Goal: Find specific page/section: Find specific page/section

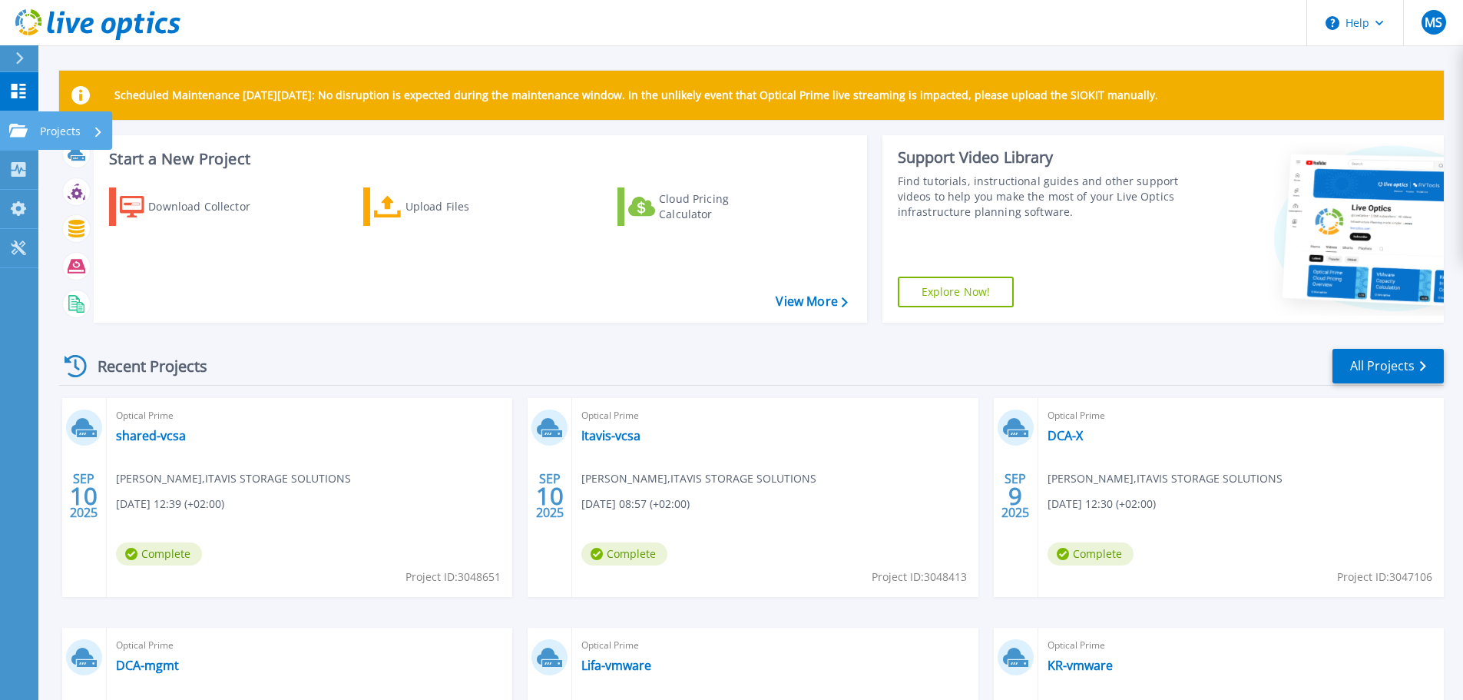
click at [35, 124] on link "Projects Projects" at bounding box center [19, 130] width 38 height 39
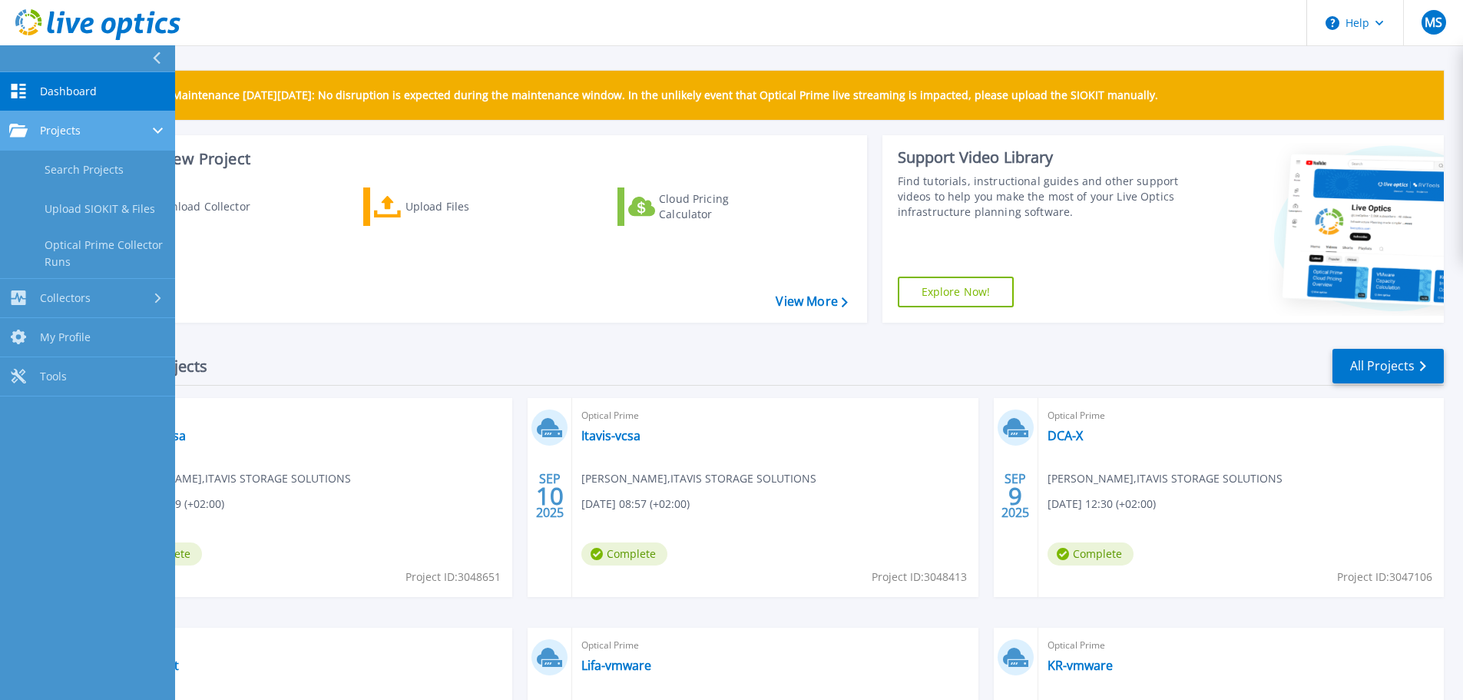
click at [106, 135] on div "Projects" at bounding box center [87, 131] width 157 height 14
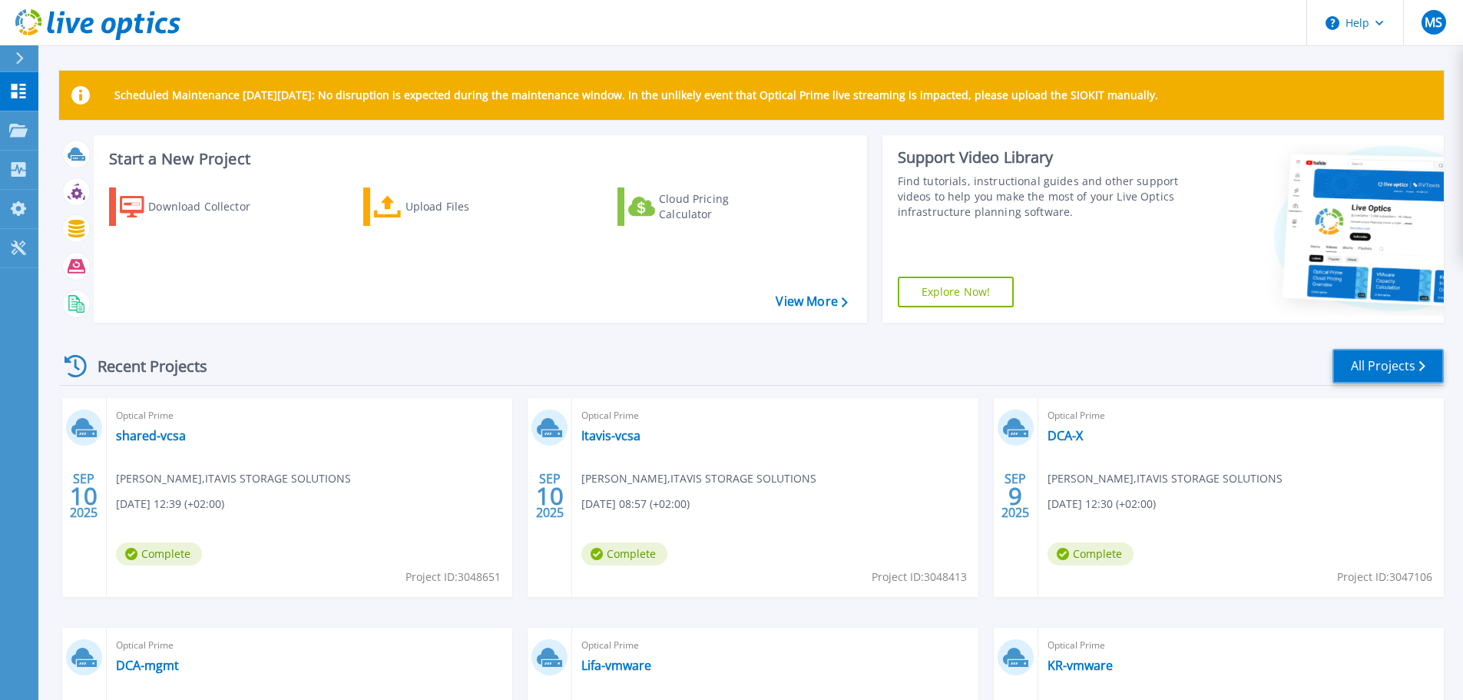
click at [1384, 372] on link "All Projects" at bounding box center [1387, 366] width 111 height 35
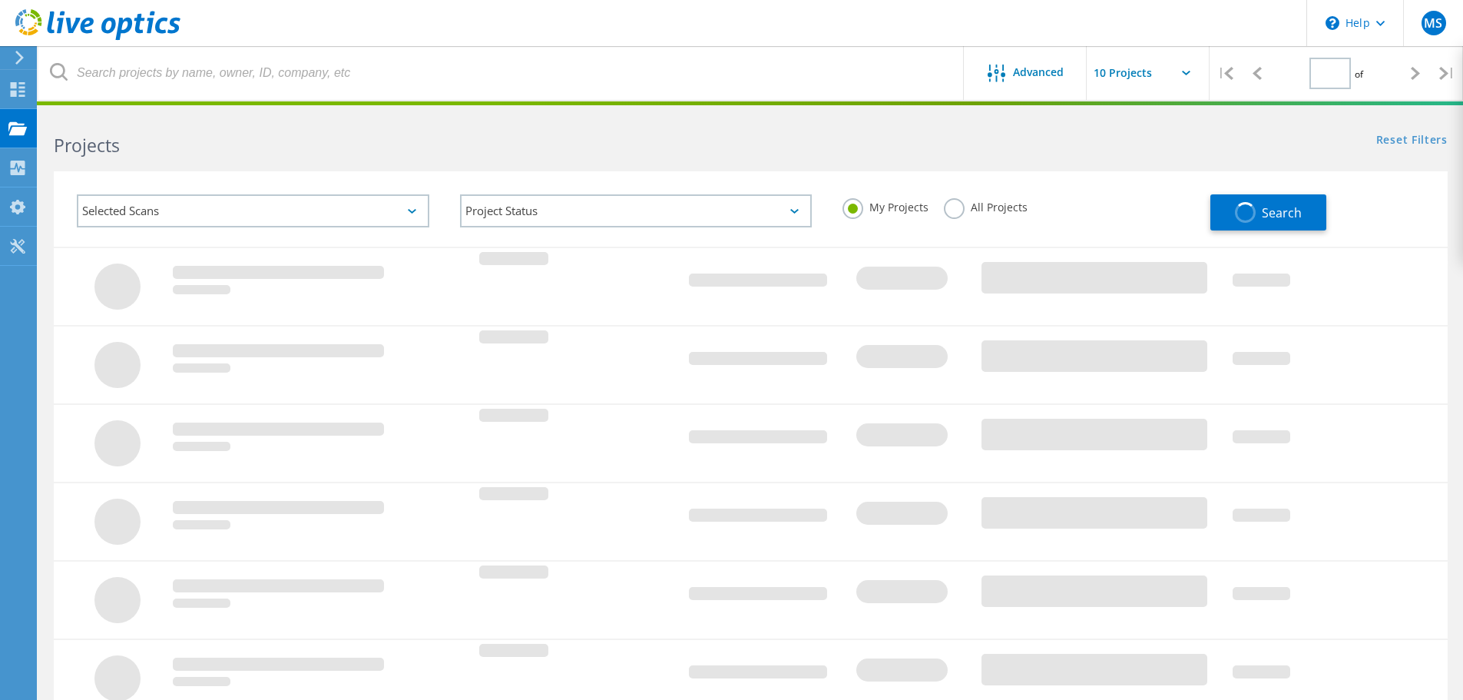
type input "1"
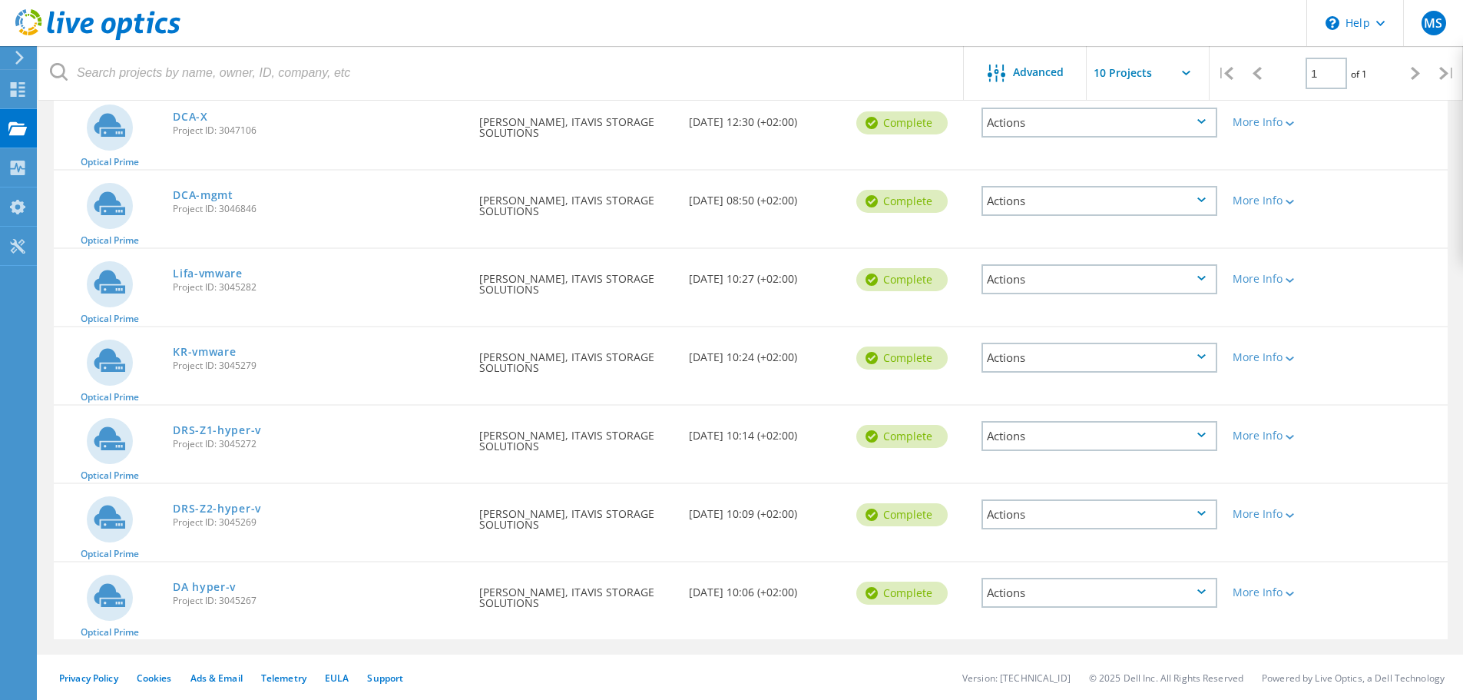
scroll to position [349, 0]
click at [206, 429] on link "DRS-Z1-hyper-v" at bounding box center [217, 429] width 88 height 11
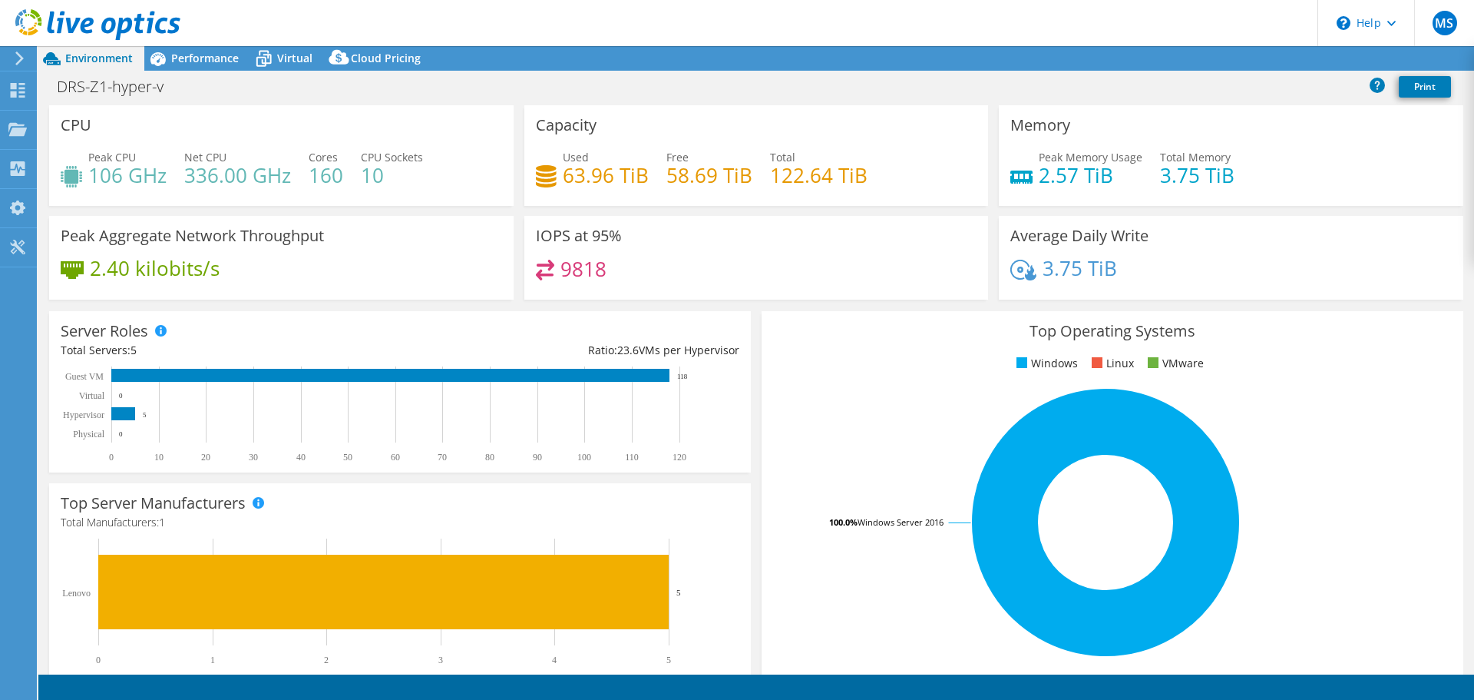
select select "EUFrankfurt"
select select "USD"
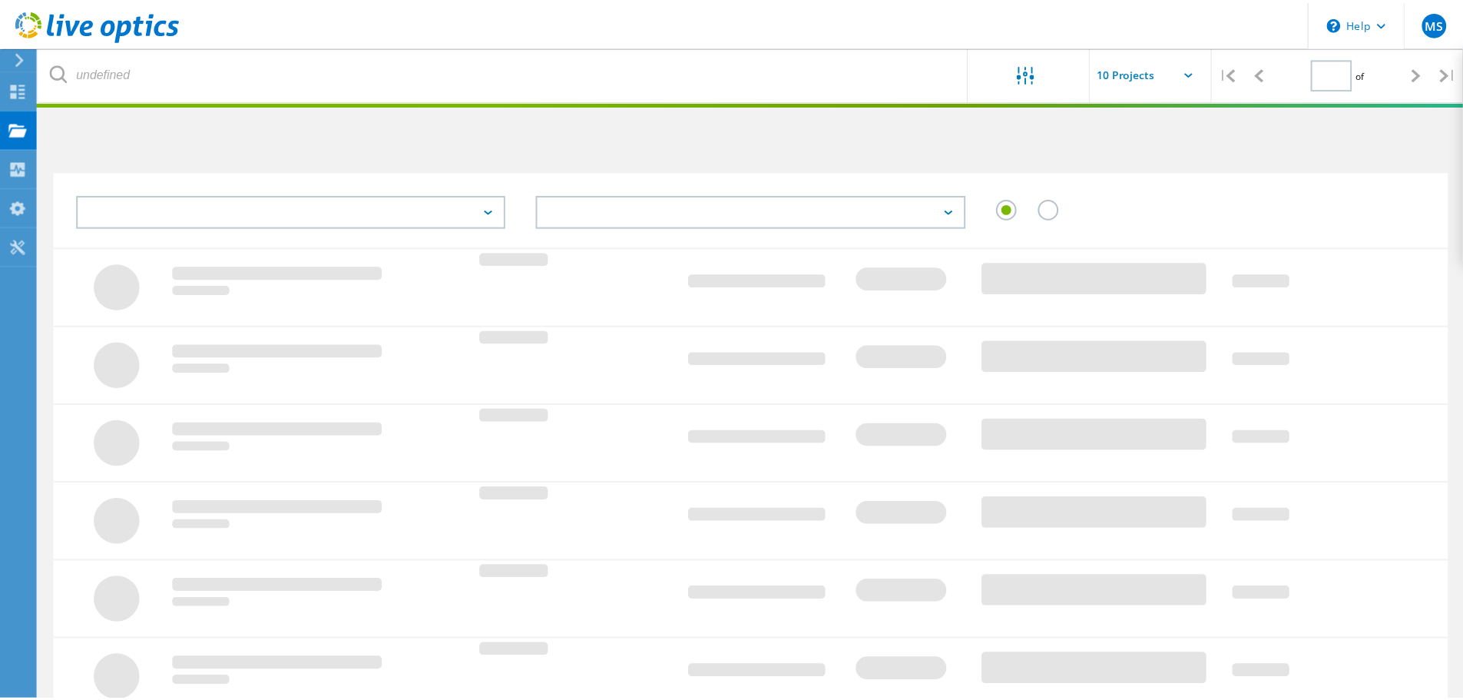
scroll to position [349, 0]
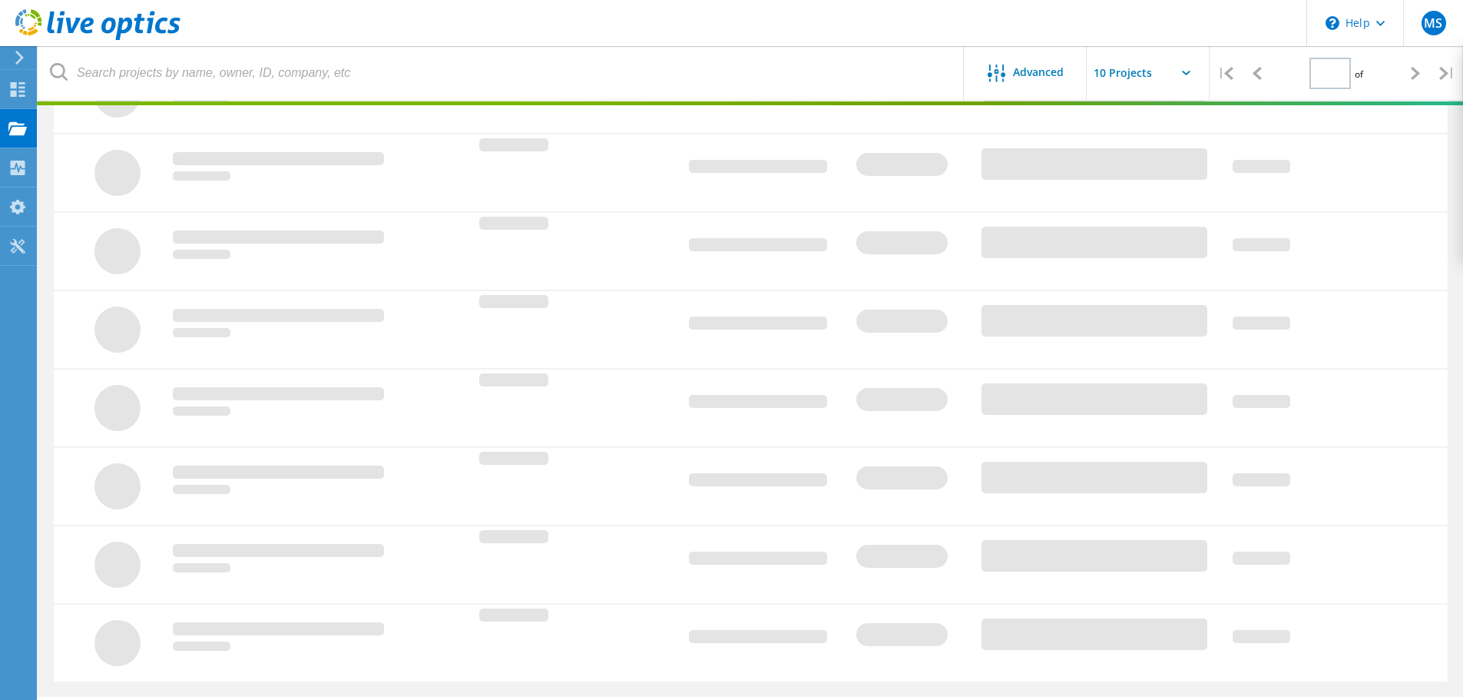
type input "1"
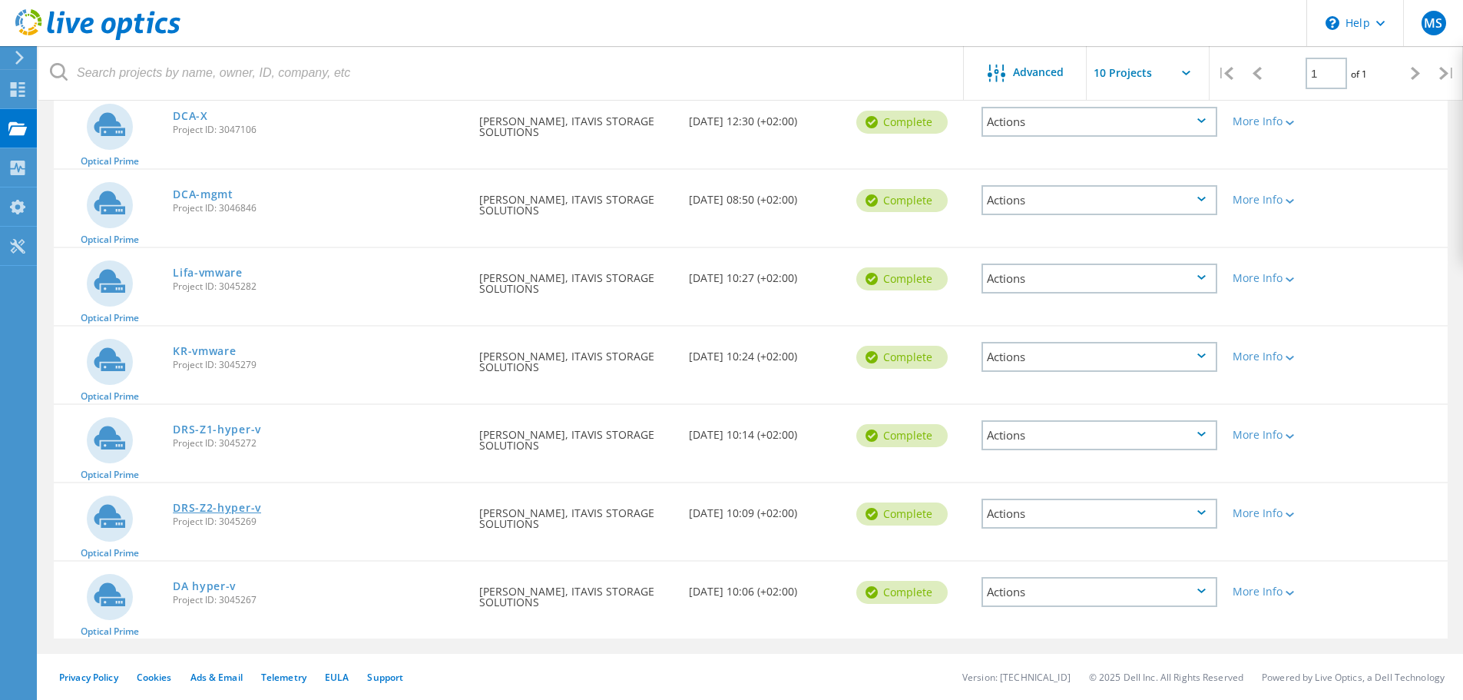
click at [216, 503] on link "DRS-Z2-hyper-v" at bounding box center [217, 507] width 88 height 11
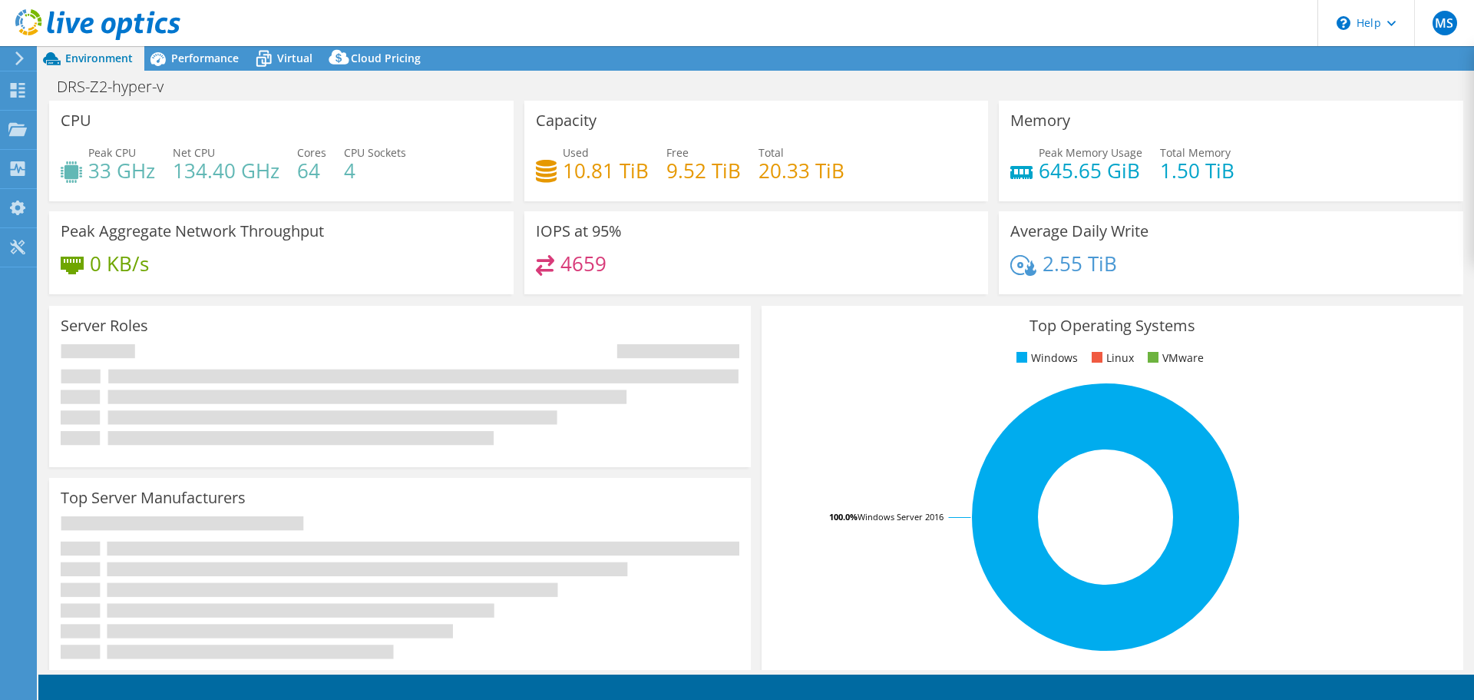
select select "USD"
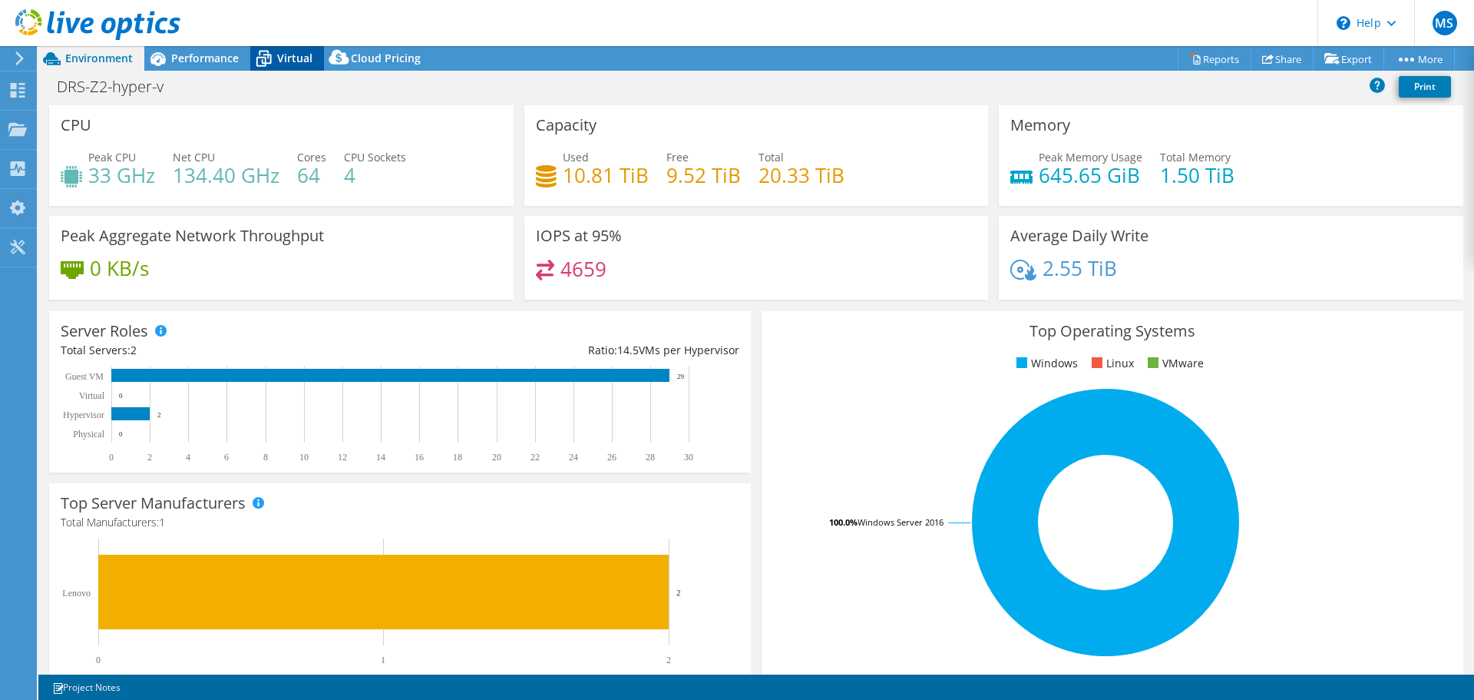
click at [302, 54] on span "Virtual" at bounding box center [294, 58] width 35 height 15
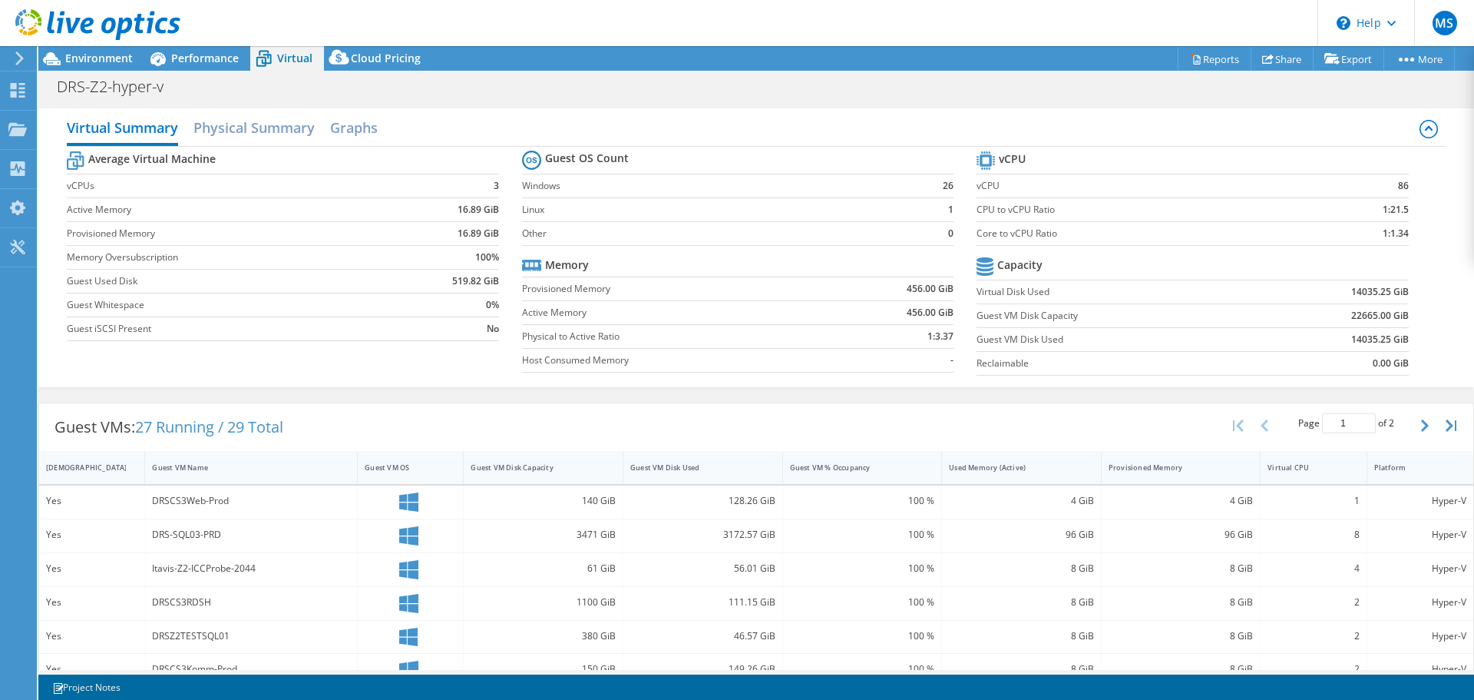
click at [1203, 465] on div "Provisioned Memory" at bounding box center [1172, 467] width 127 height 10
click at [1312, 471] on div "Virtual CPU" at bounding box center [1304, 467] width 73 height 10
click at [88, 58] on span "Environment" at bounding box center [99, 58] width 68 height 15
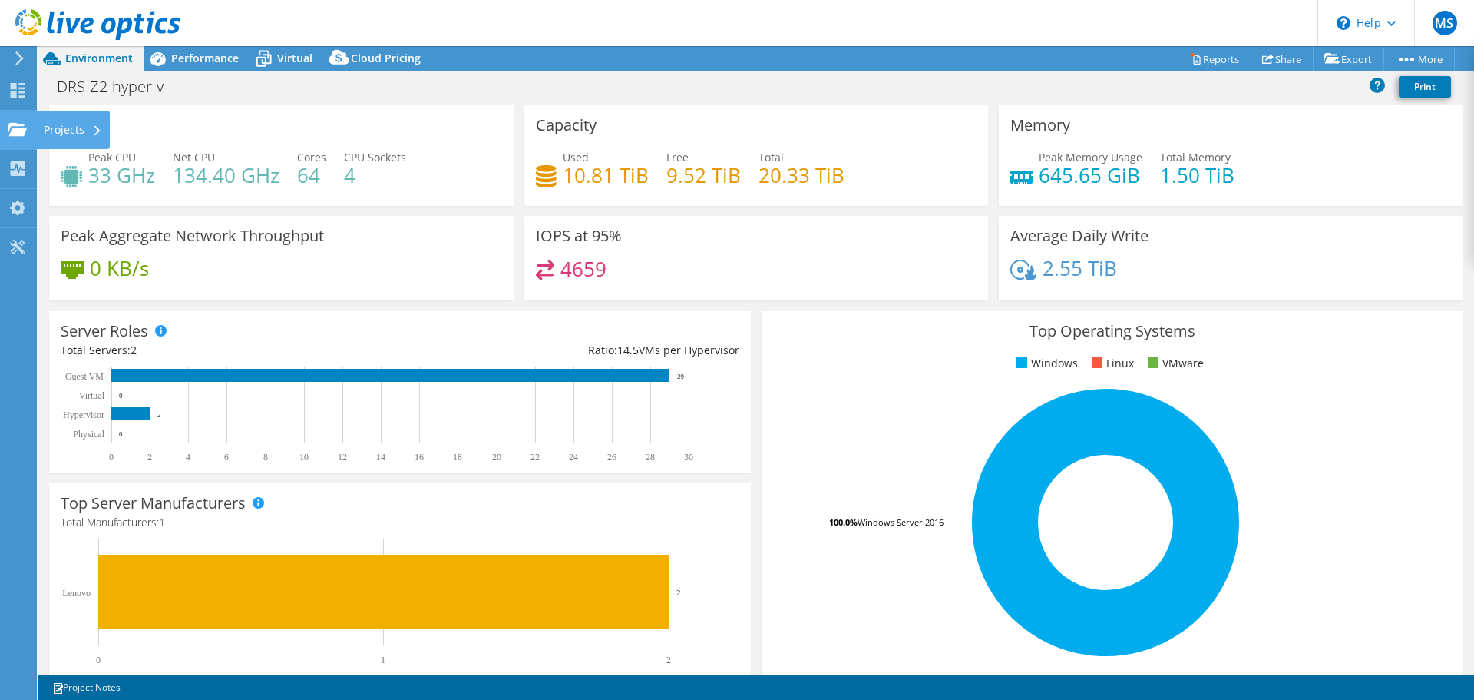
click at [18, 125] on use at bounding box center [17, 128] width 18 height 13
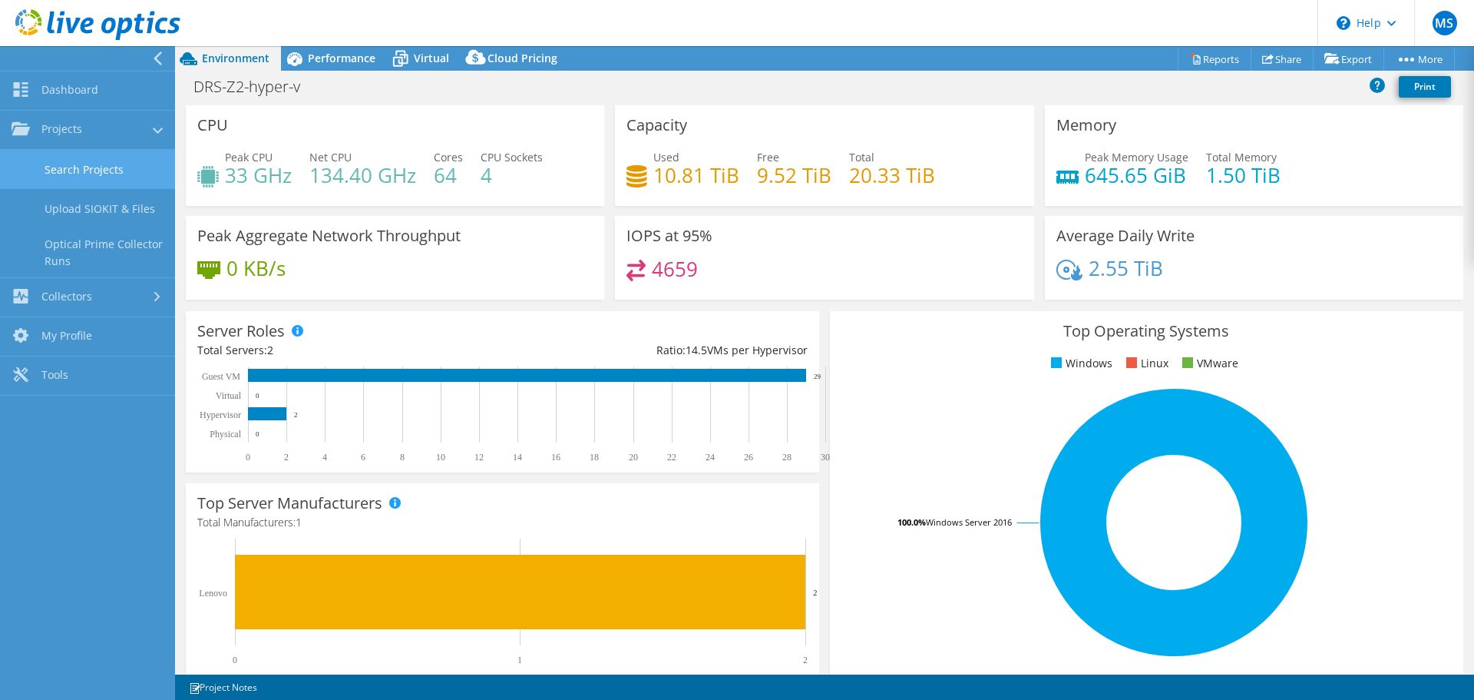
click at [108, 170] on link "Search Projects" at bounding box center [87, 169] width 175 height 39
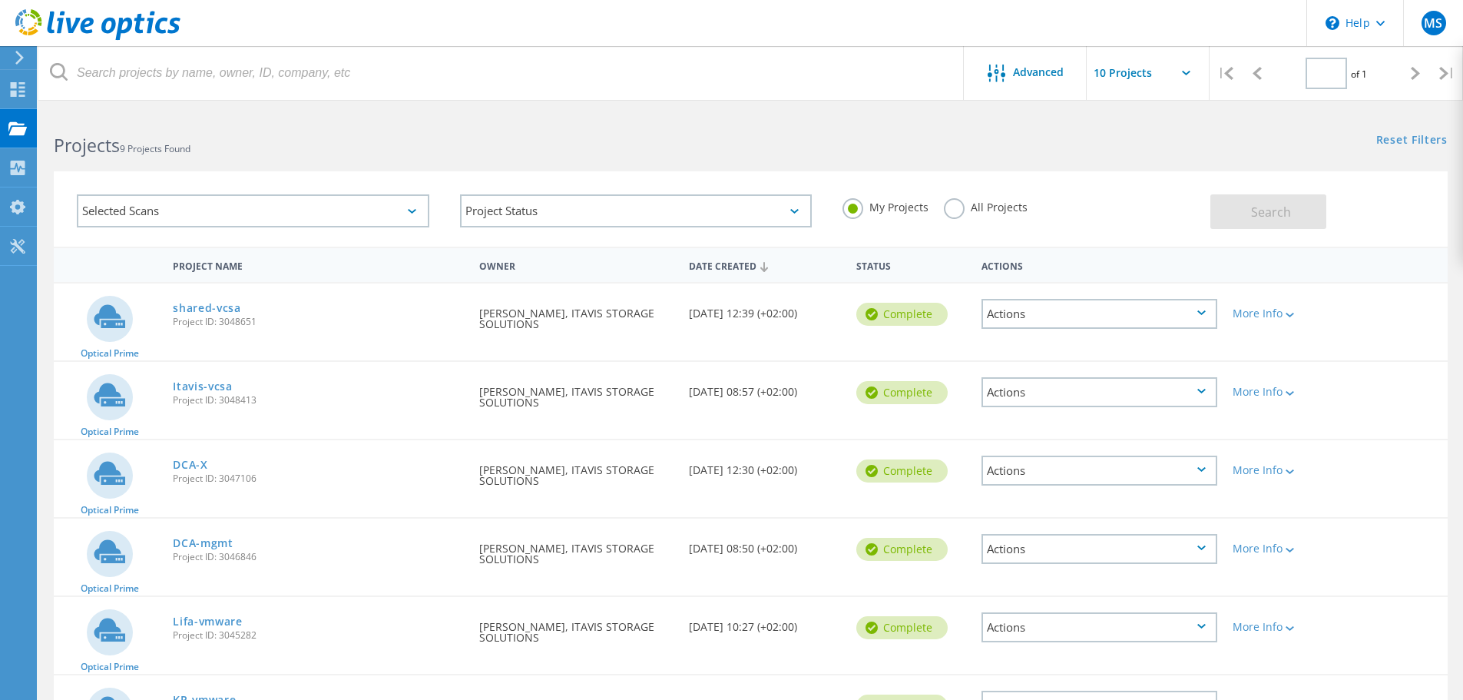
type input "1"
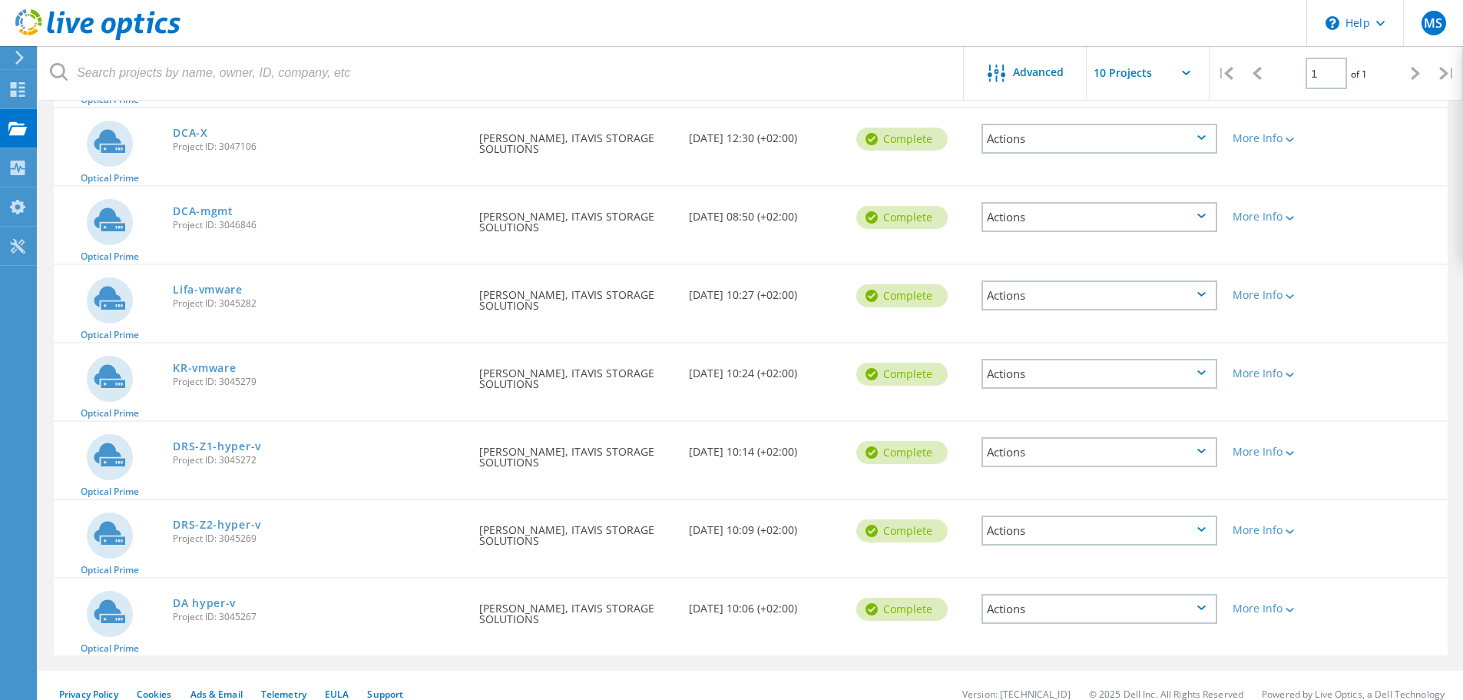
scroll to position [349, 0]
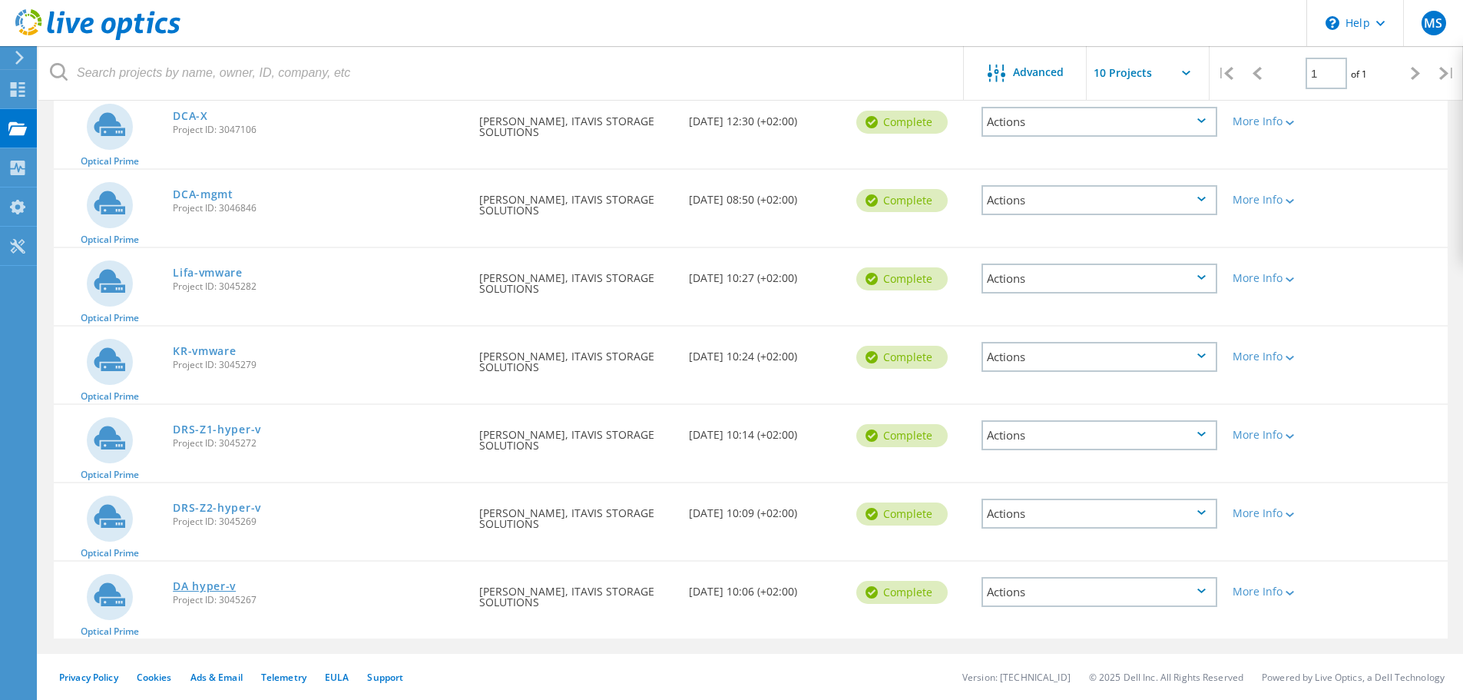
click at [202, 584] on link "DA hyper-v" at bounding box center [204, 586] width 63 height 11
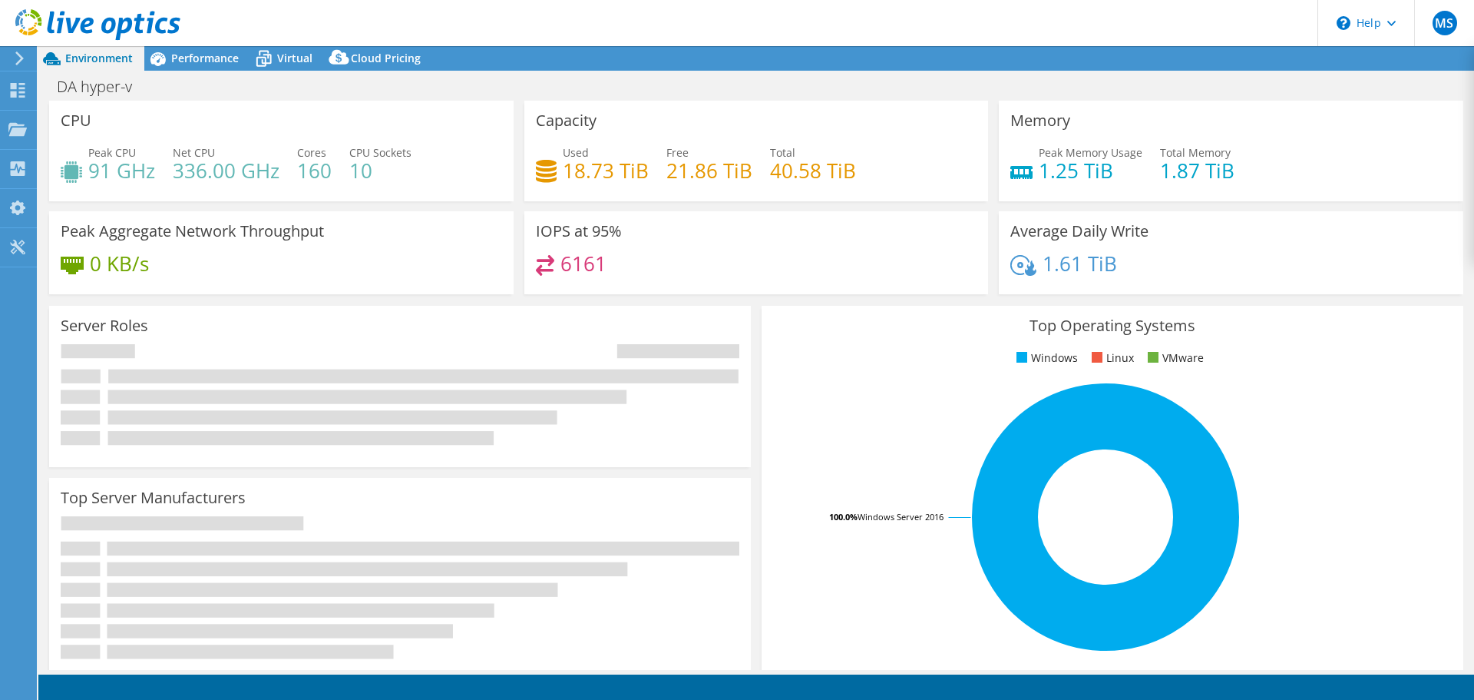
select select "USD"
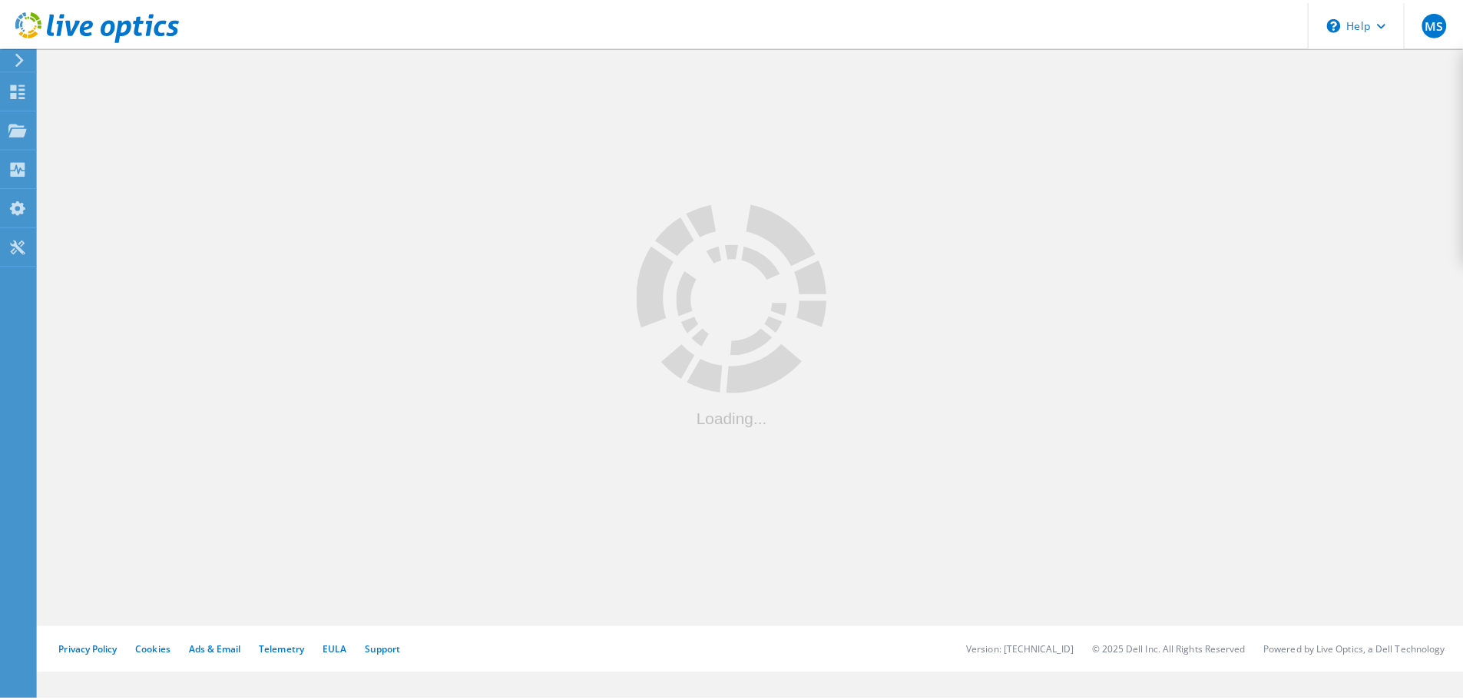
scroll to position [349, 0]
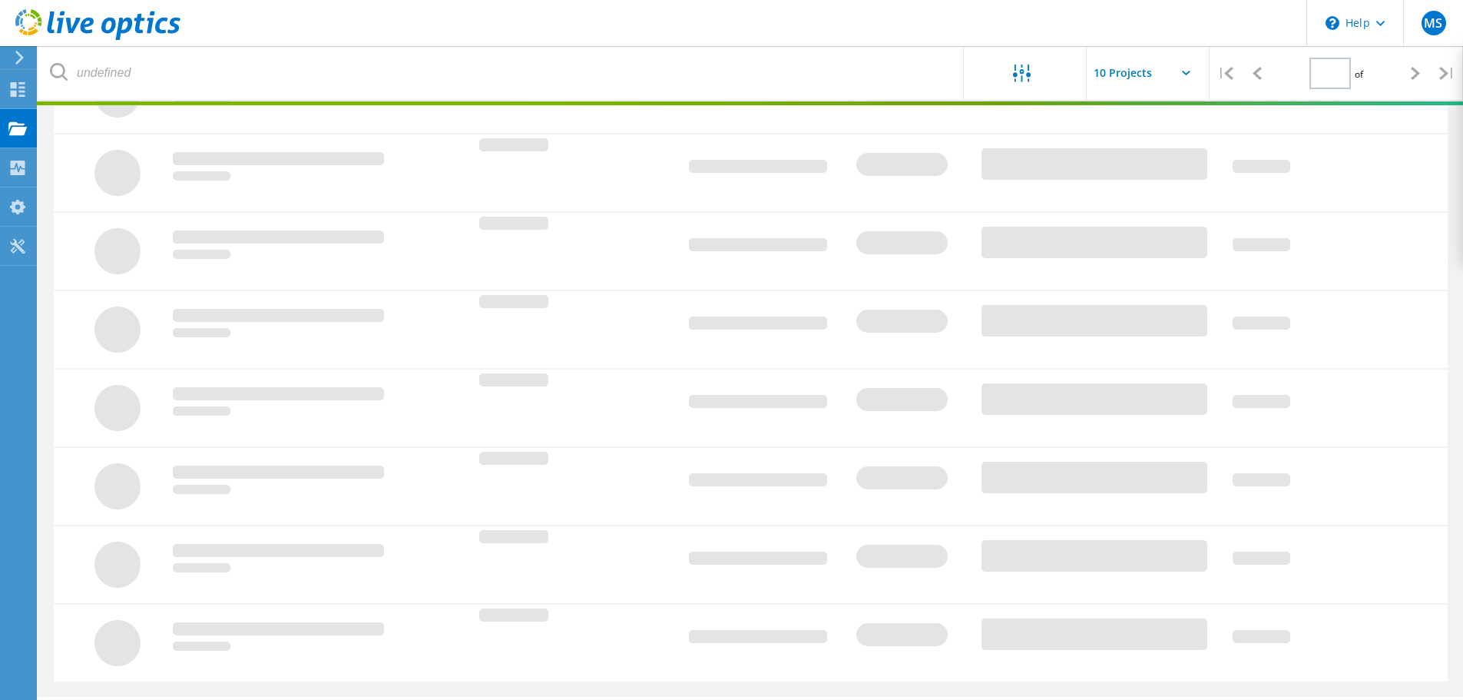
type input "1"
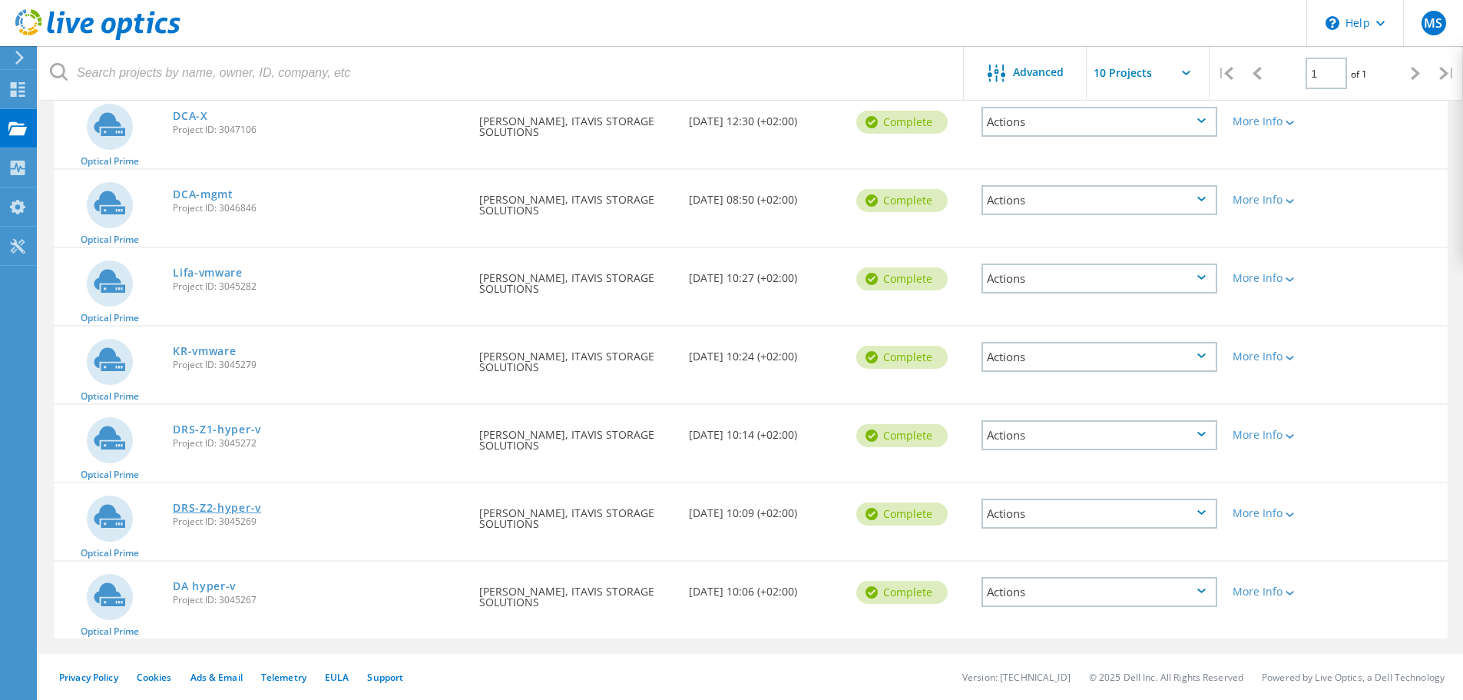
click at [202, 504] on link "DRS-Z2-hyper-v" at bounding box center [217, 507] width 88 height 11
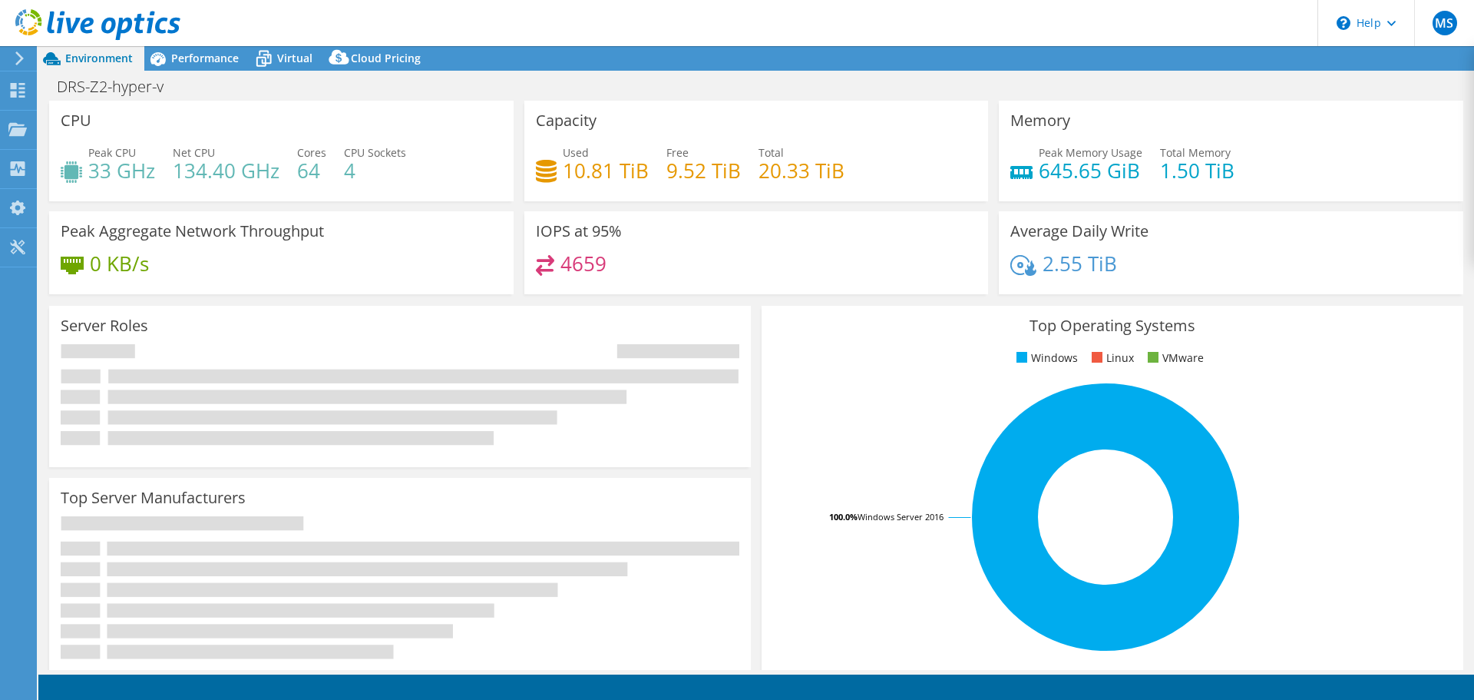
select select "USD"
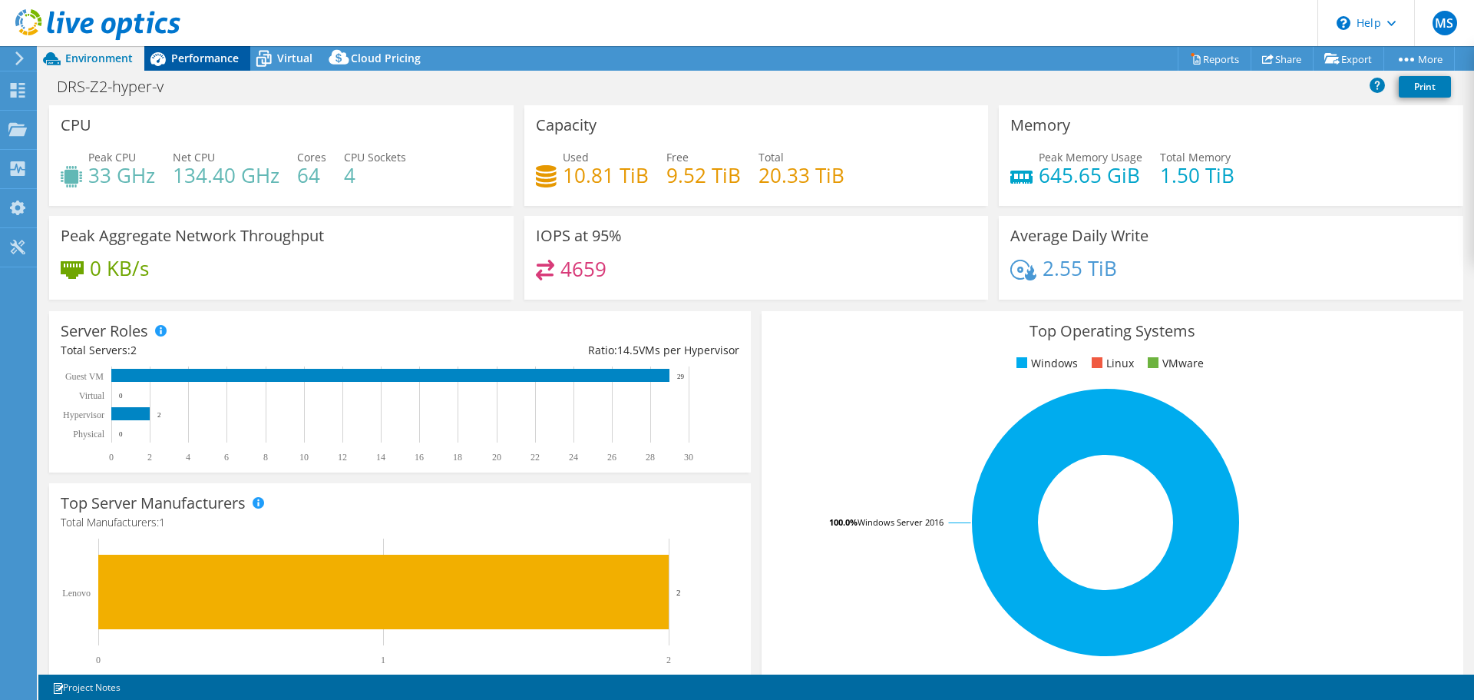
click at [200, 59] on span "Performance" at bounding box center [205, 58] width 68 height 15
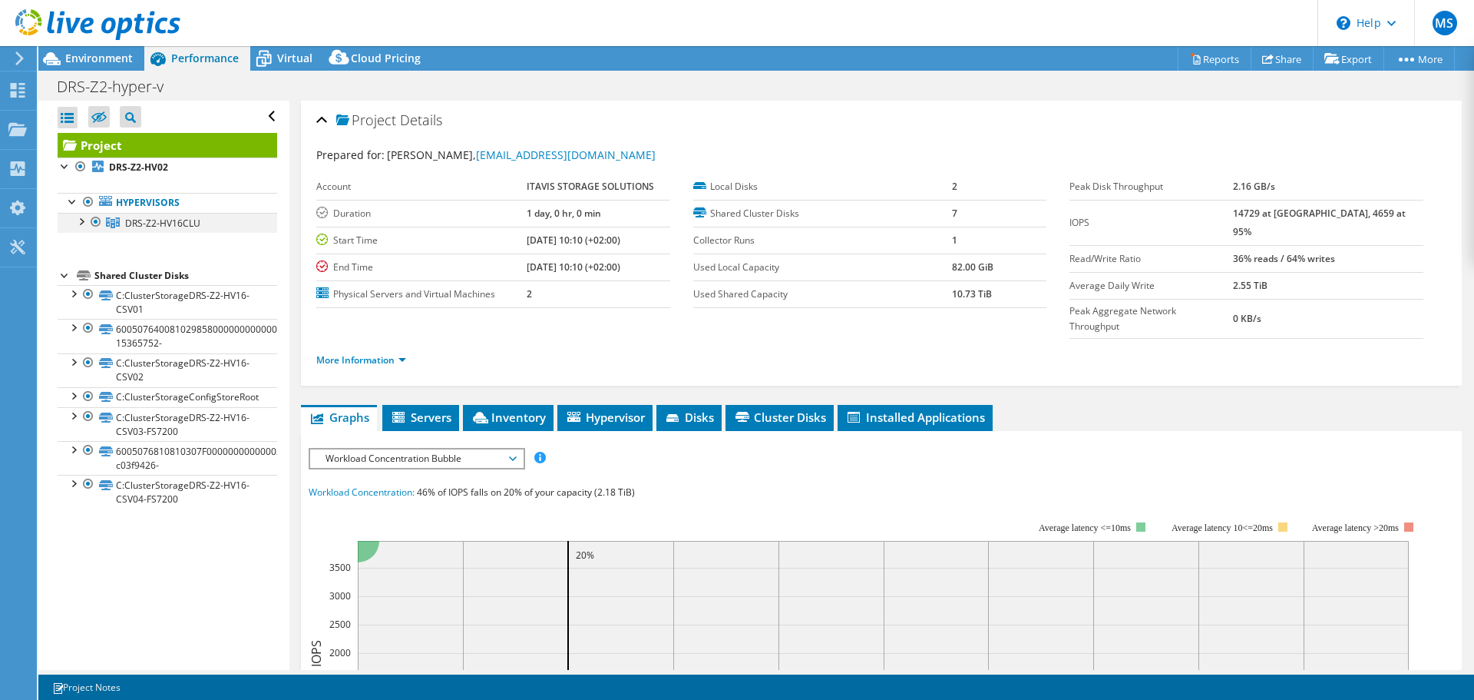
click at [81, 220] on div at bounding box center [80, 220] width 15 height 15
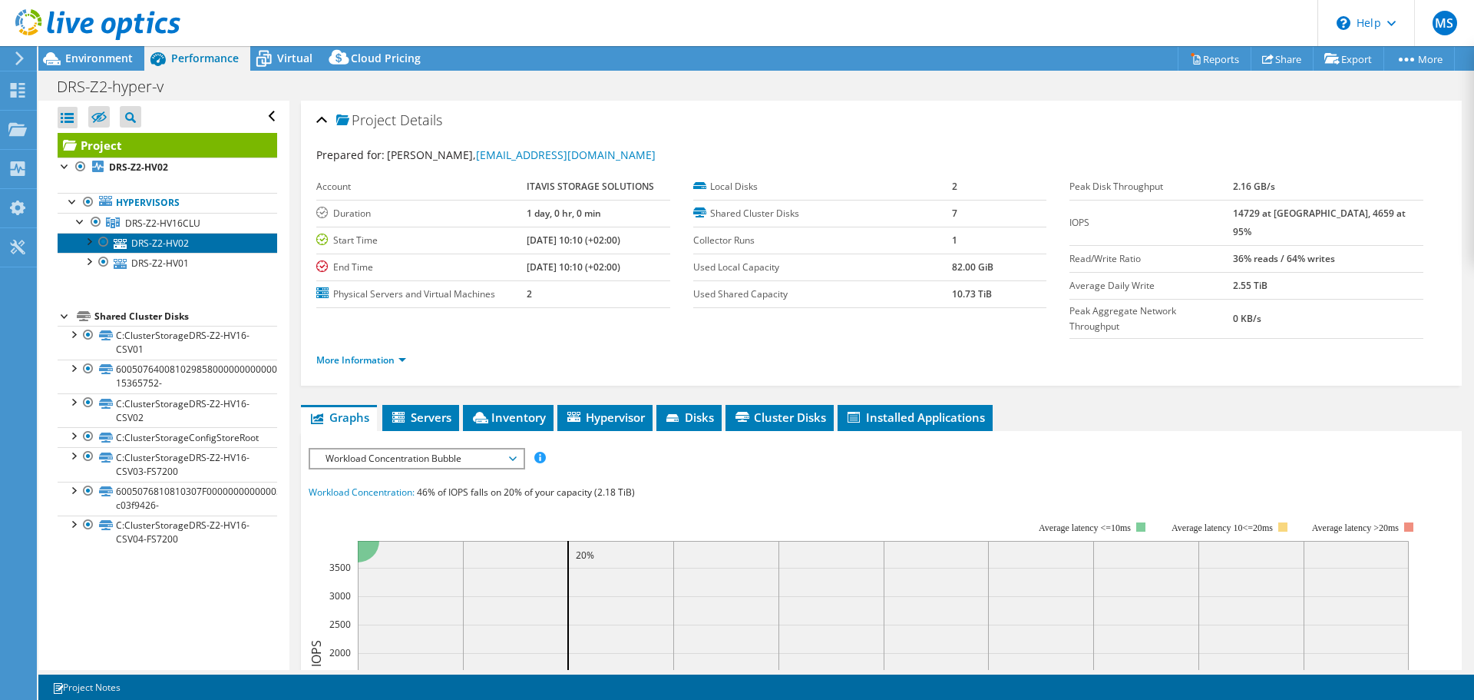
click at [170, 243] on link "DRS-Z2-HV02" at bounding box center [168, 243] width 220 height 20
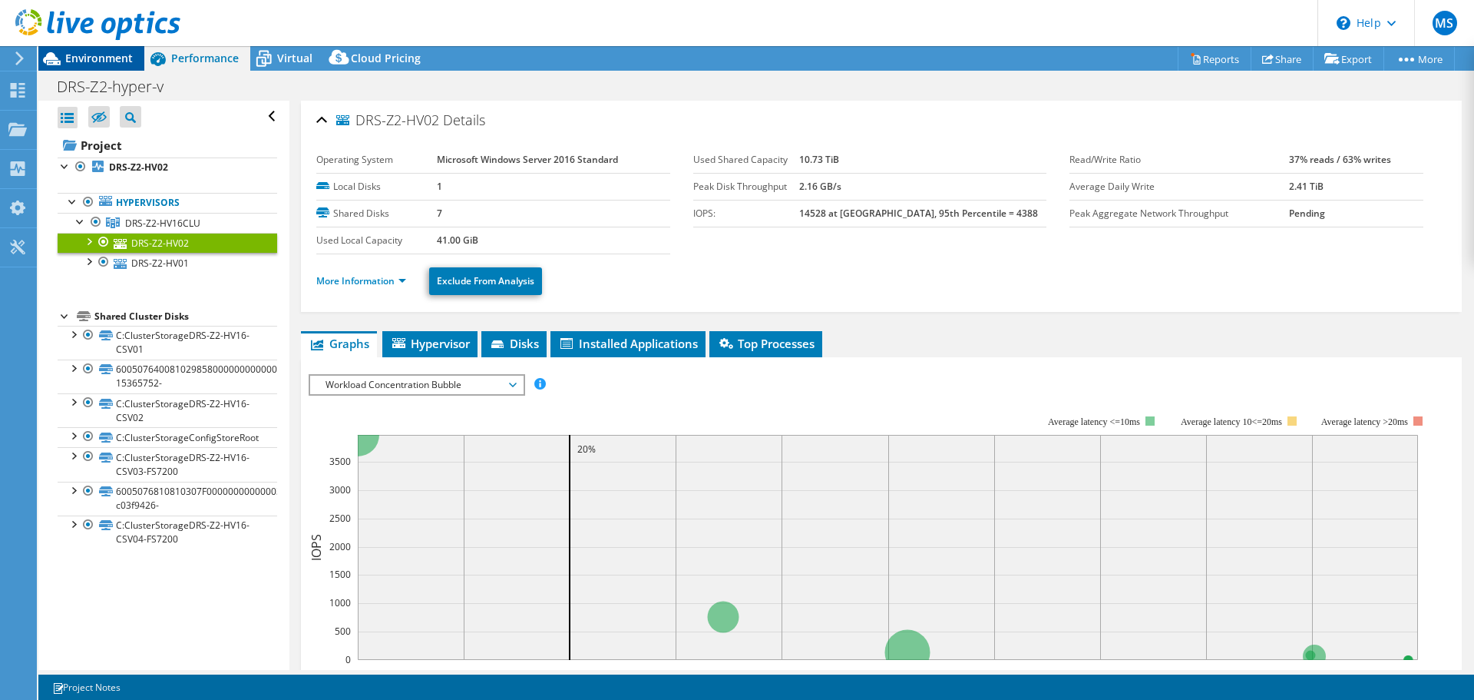
click at [78, 66] on div "Environment" at bounding box center [91, 58] width 106 height 25
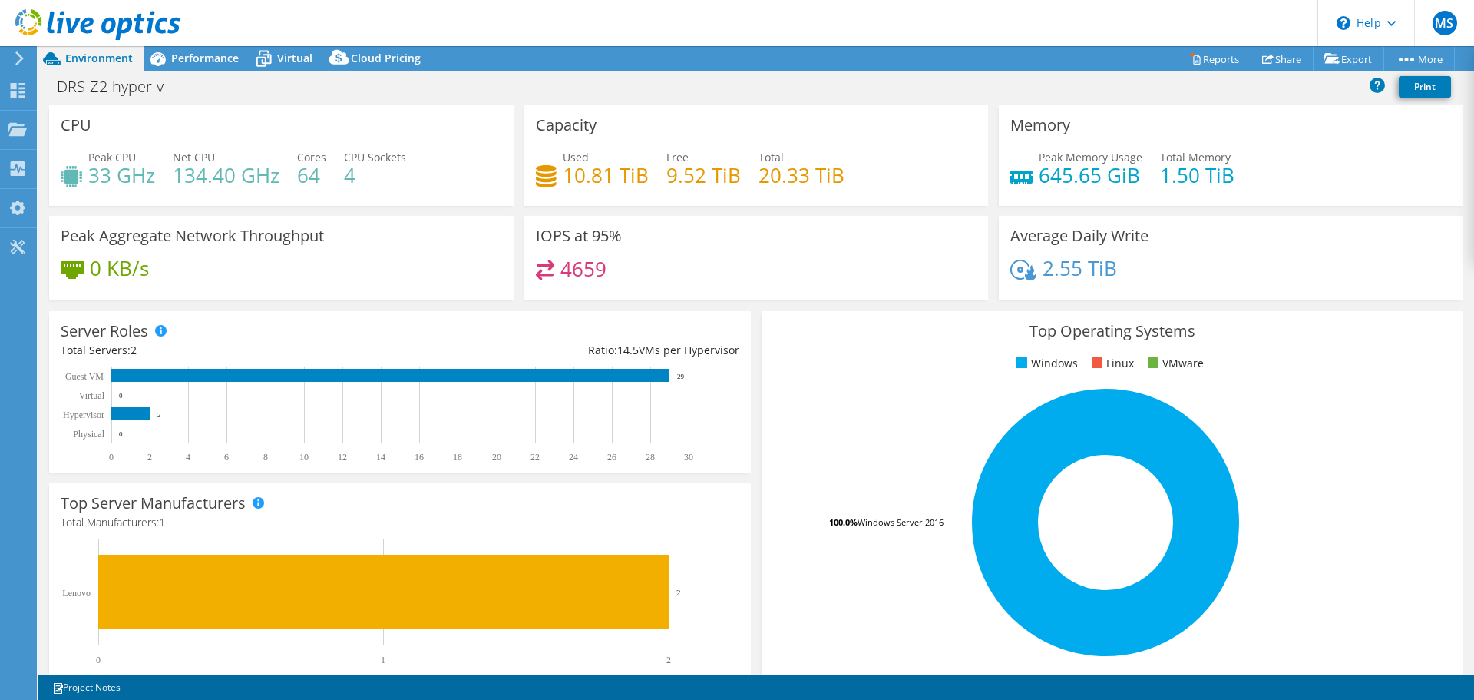
click at [21, 58] on icon at bounding box center [20, 58] width 12 height 14
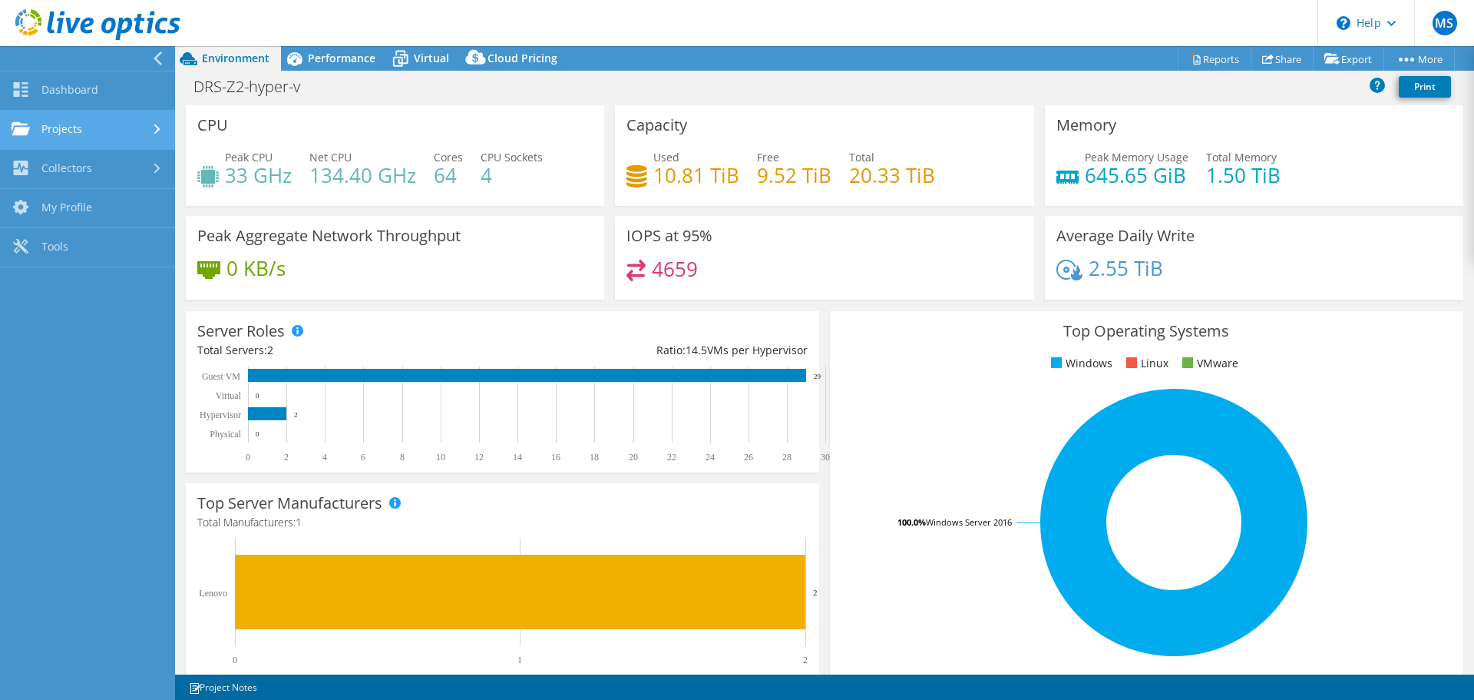
click at [77, 124] on link "Projects" at bounding box center [87, 130] width 175 height 39
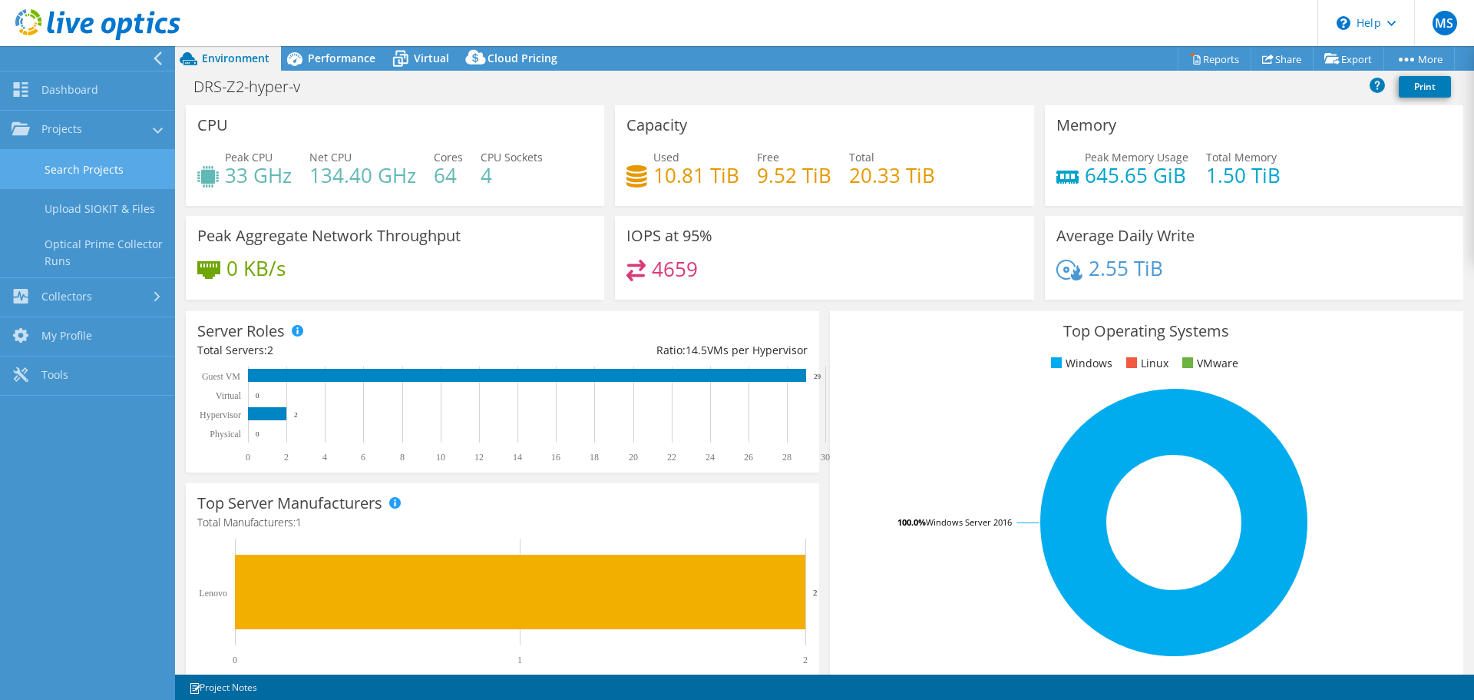
click at [112, 169] on link "Search Projects" at bounding box center [87, 169] width 175 height 39
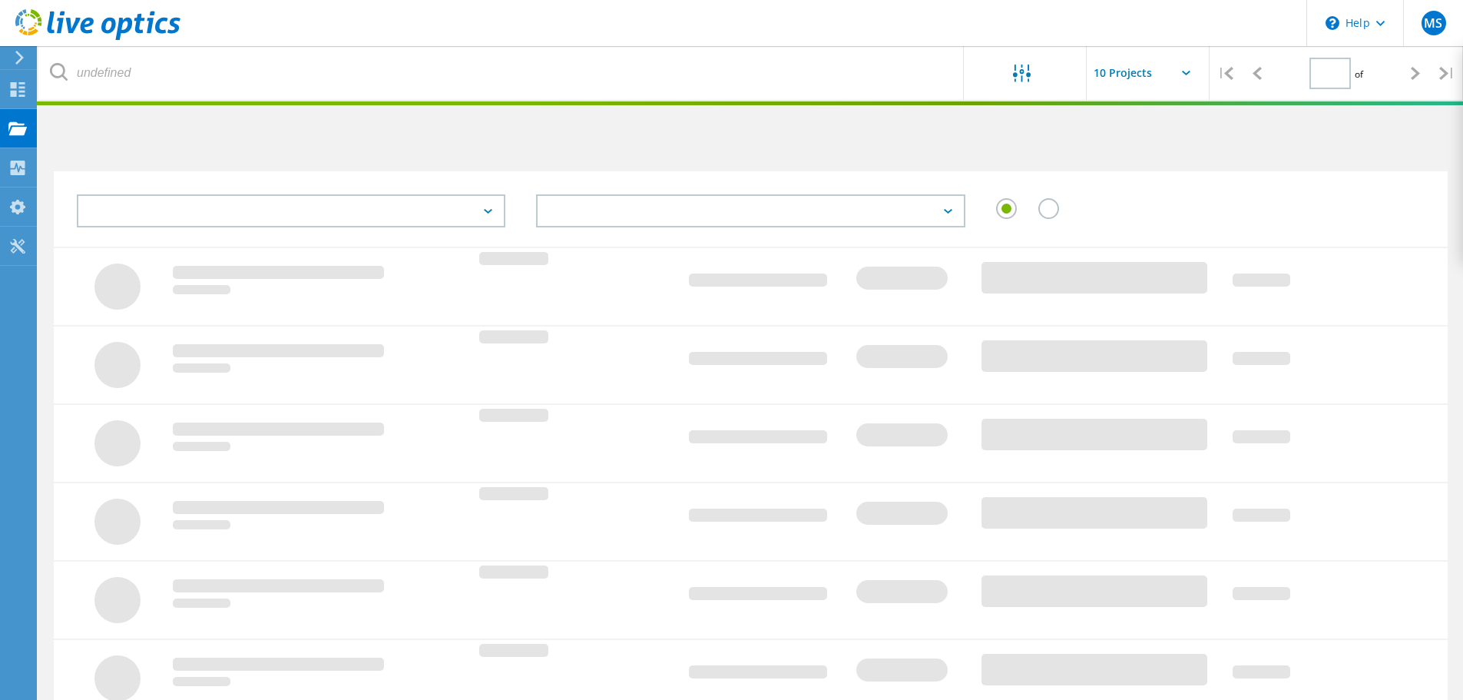
type input "1"
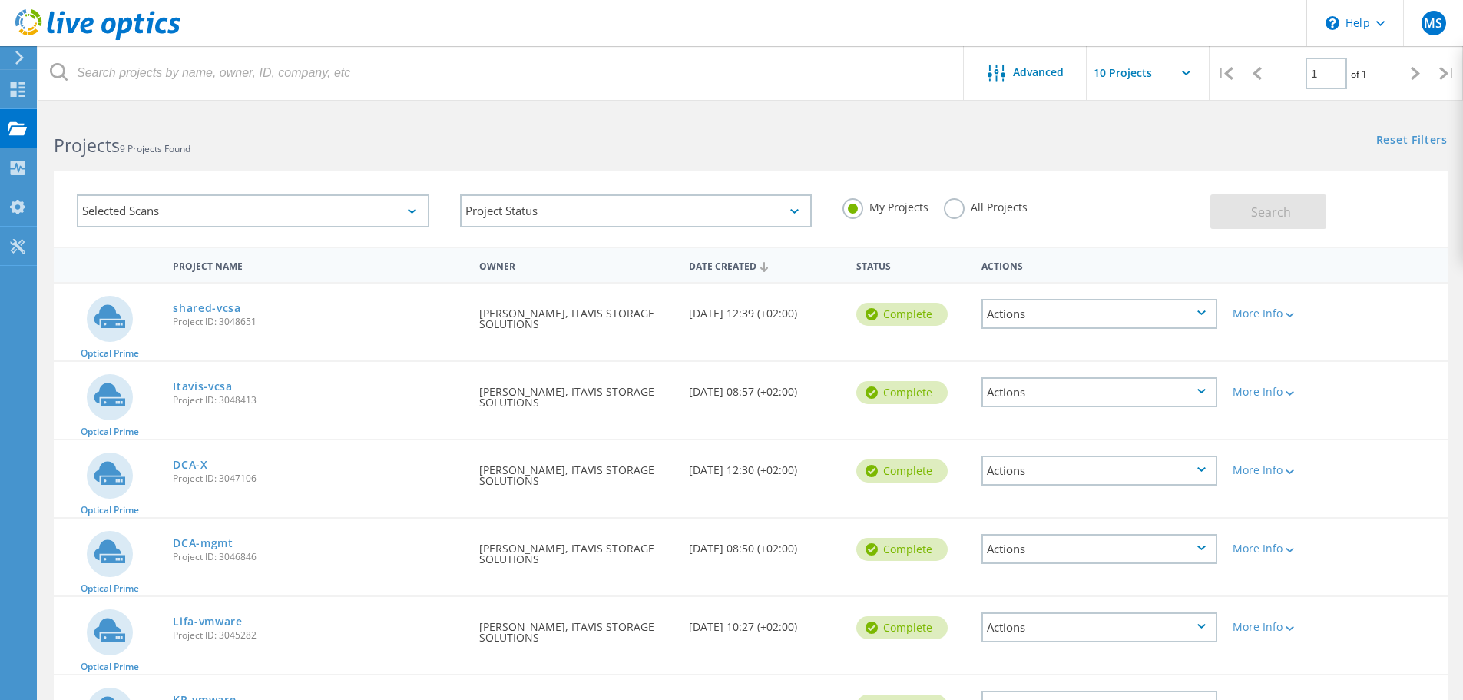
scroll to position [349, 0]
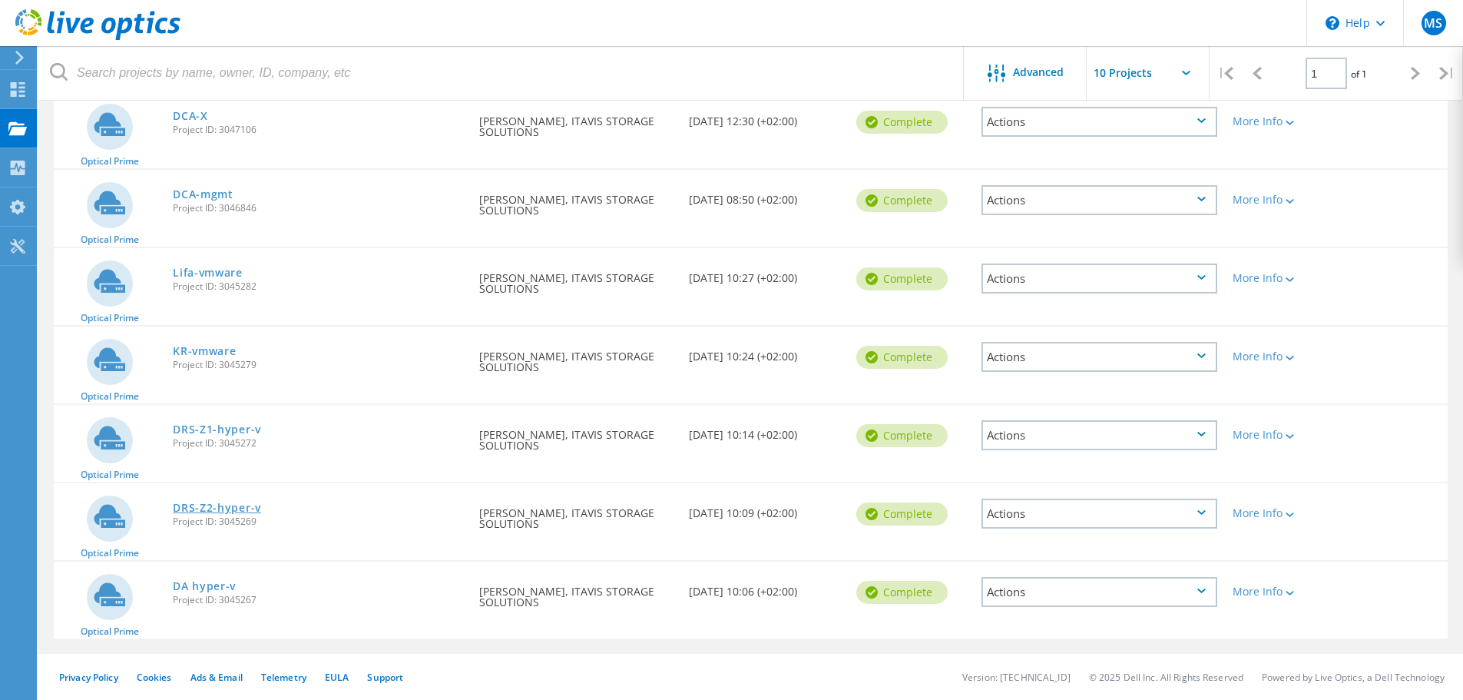
click at [212, 509] on link "DRS-Z2-hyper-v" at bounding box center [217, 507] width 88 height 11
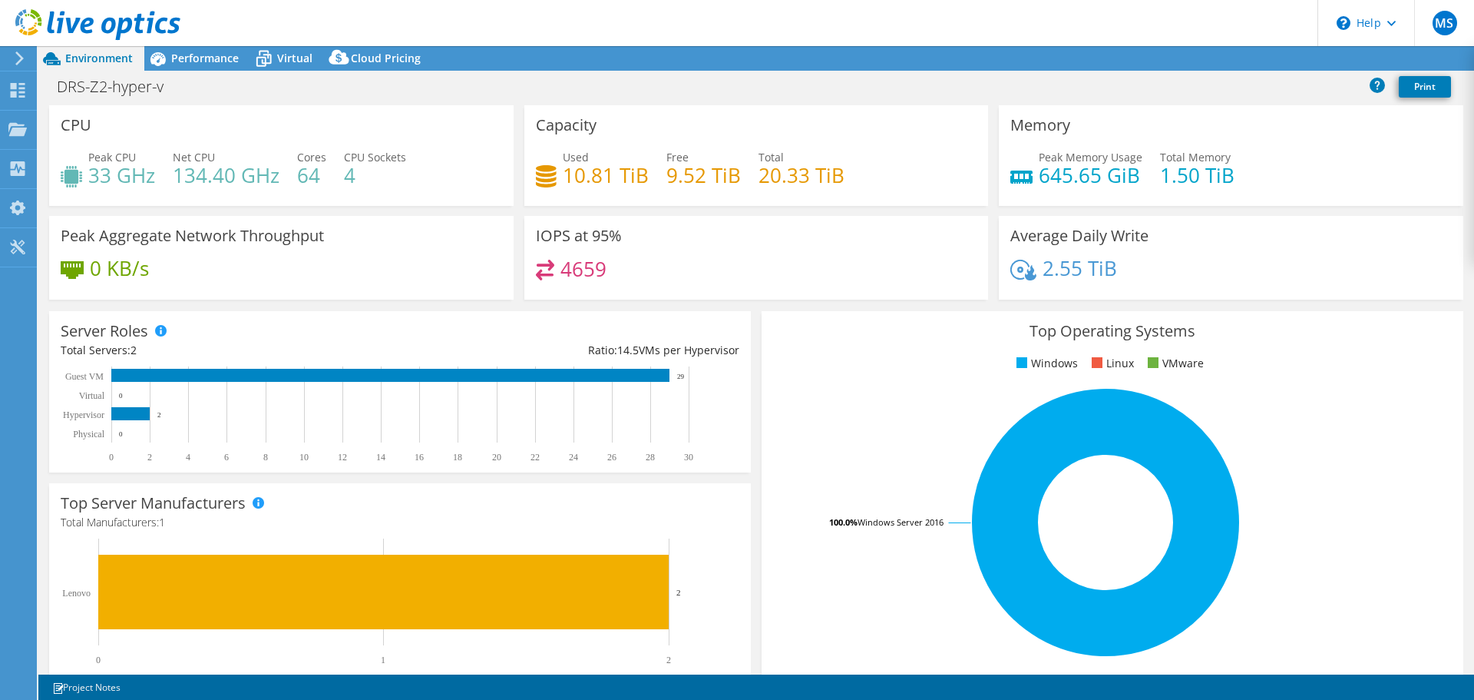
select select "USD"
click at [76, 128] on div "Projects" at bounding box center [73, 130] width 74 height 38
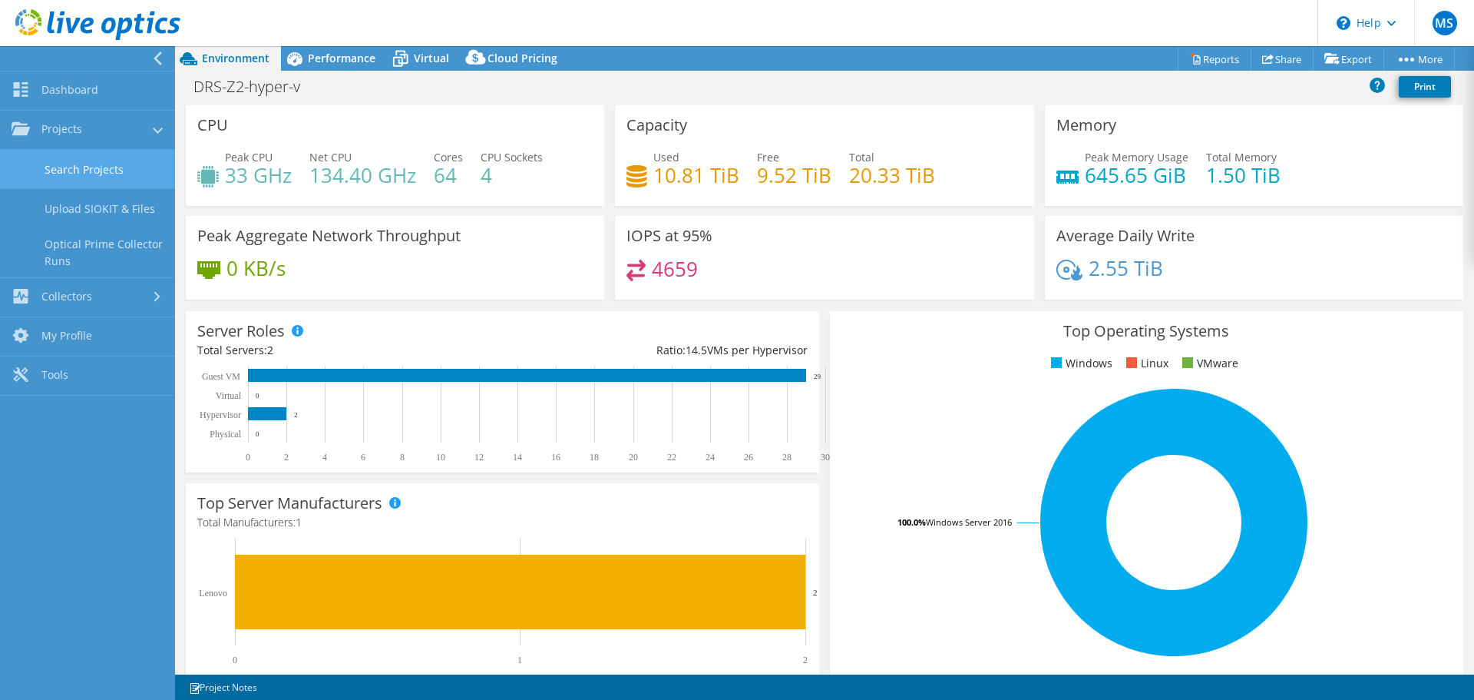
click at [104, 163] on link "Search Projects" at bounding box center [87, 169] width 175 height 39
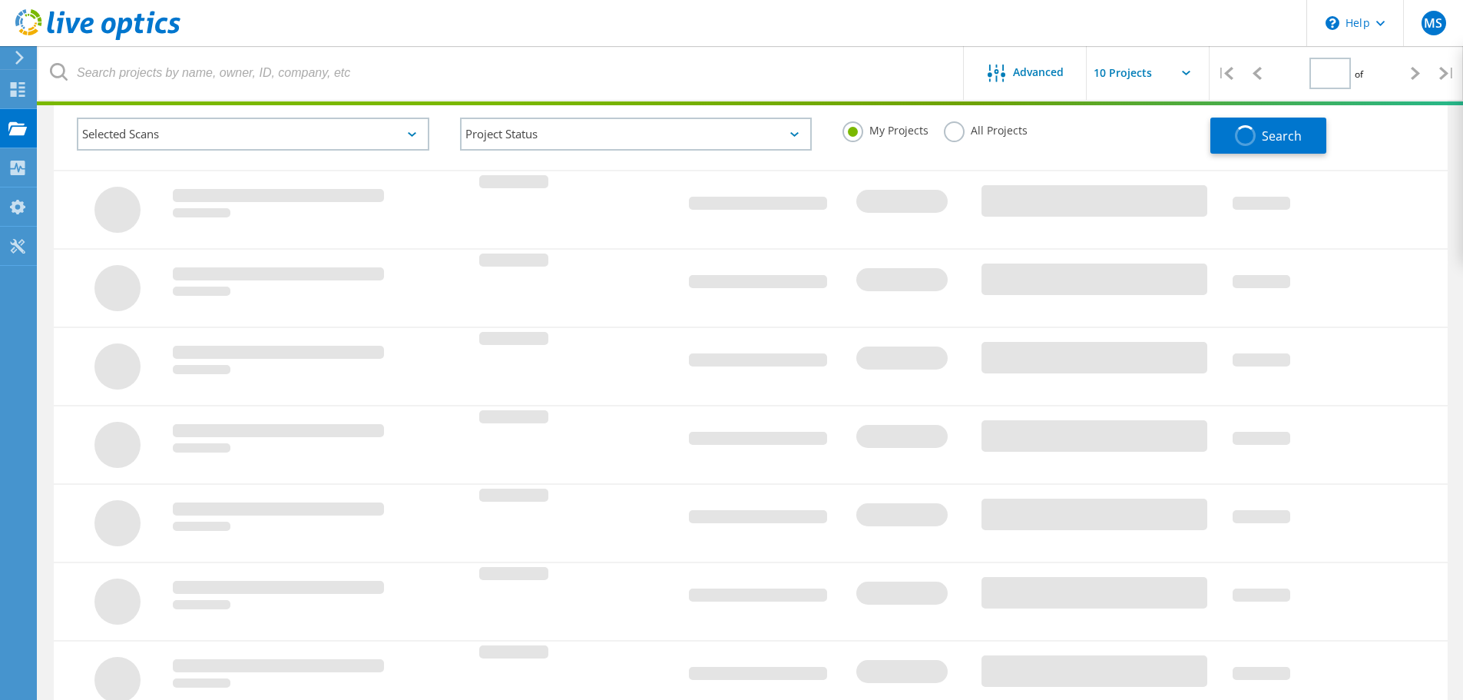
type input "1"
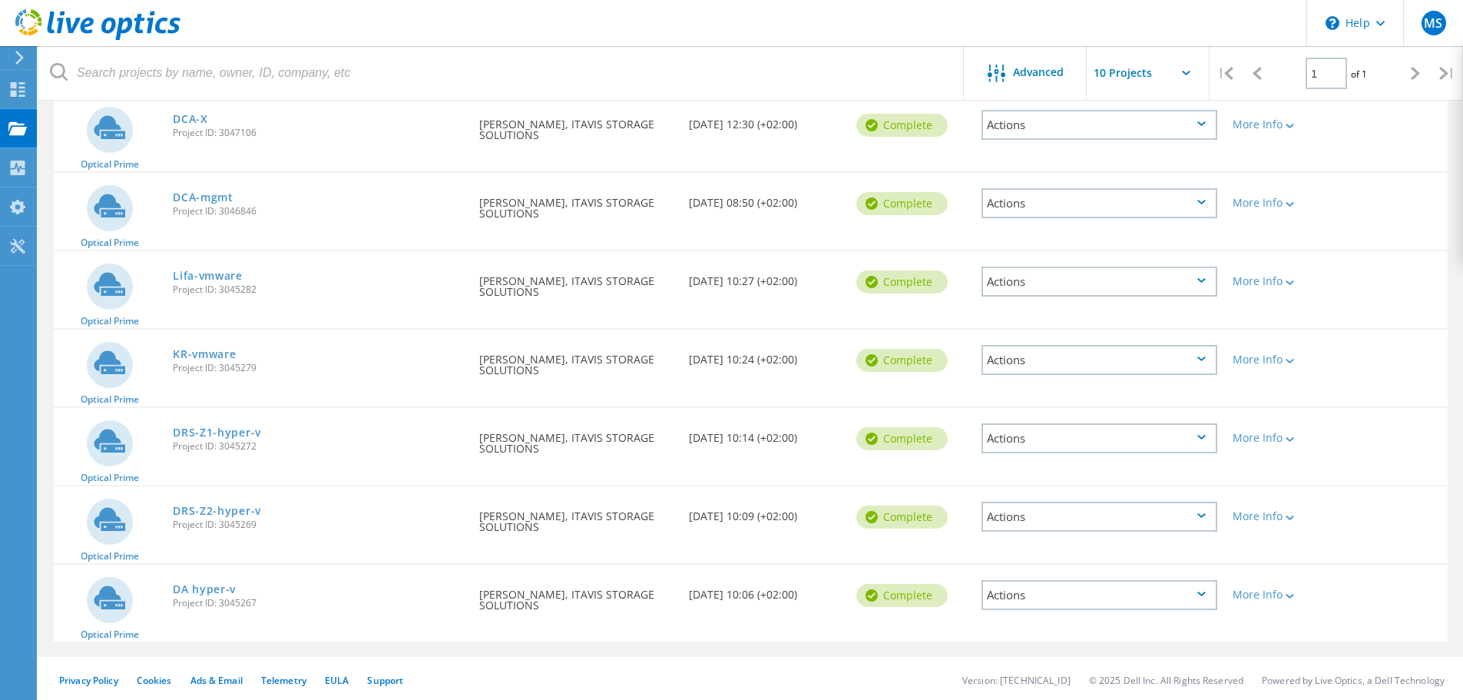
scroll to position [349, 0]
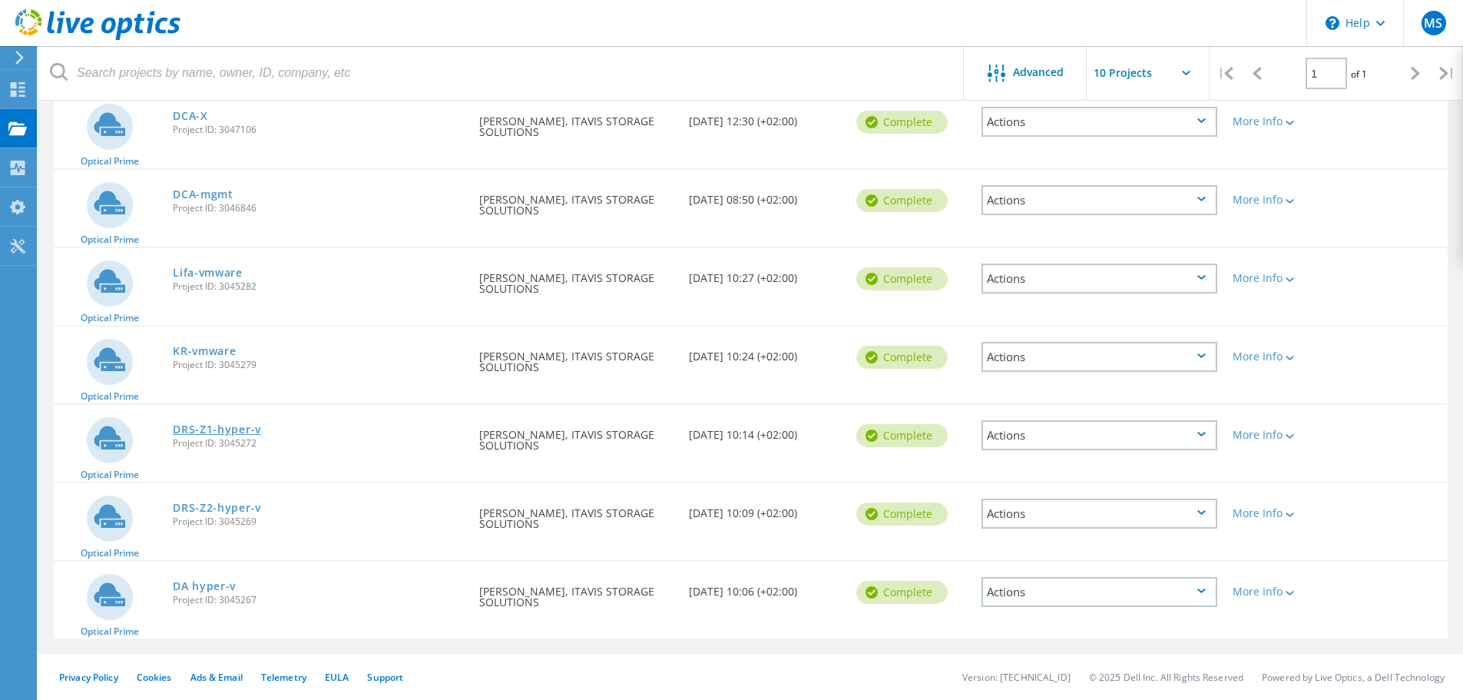
click at [215, 431] on link "DRS-Z1-hyper-v" at bounding box center [217, 429] width 88 height 11
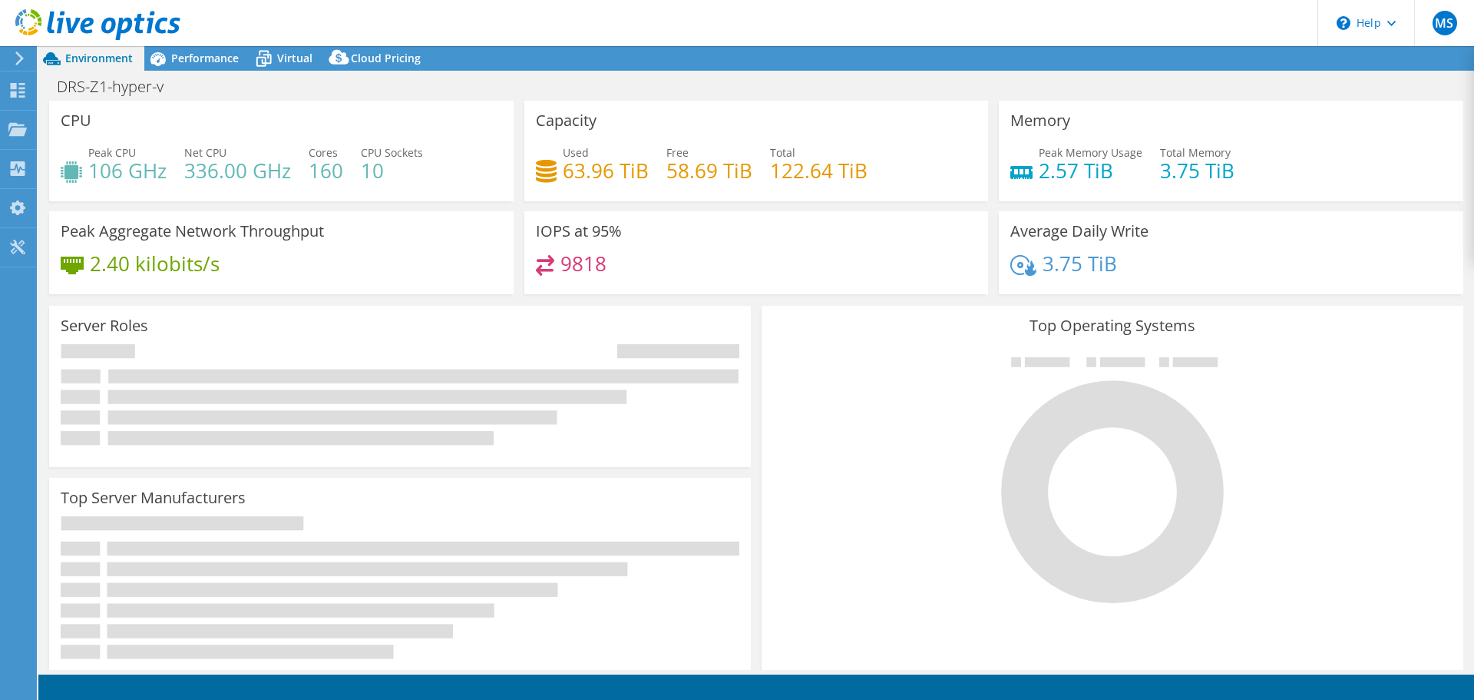
select select "EUFrankfurt"
select select "USD"
